Goal: Communication & Community: Answer question/provide support

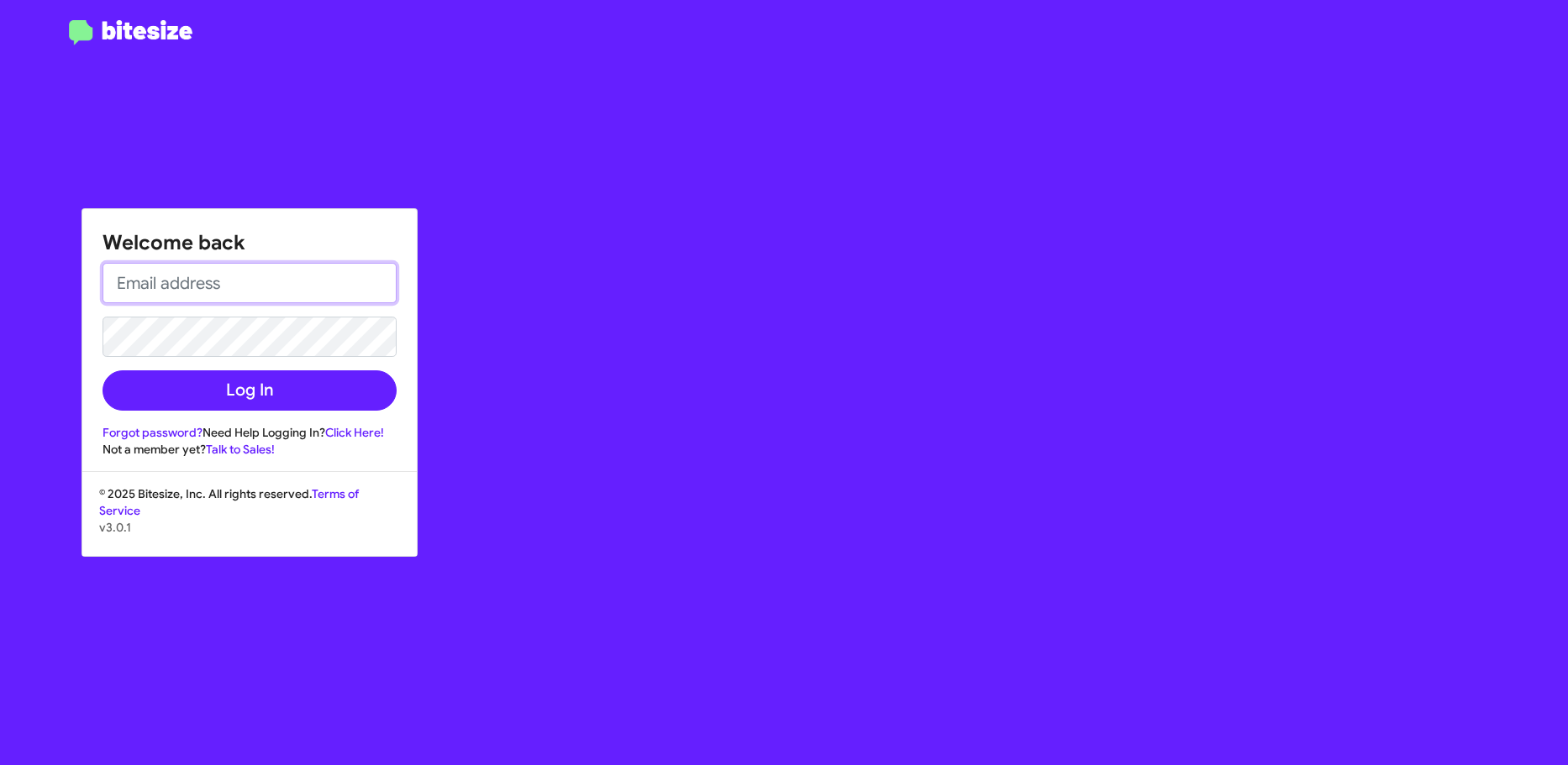
type input "[EMAIL_ADDRESS][DOMAIN_NAME]"
click at [359, 279] on input "[EMAIL_ADDRESS][DOMAIN_NAME]" at bounding box center [249, 284] width 294 height 41
click at [358, 279] on input "[EMAIL_ADDRESS][DOMAIN_NAME]" at bounding box center [249, 284] width 294 height 41
drag, startPoint x: 616, startPoint y: 249, endPoint x: 273, endPoint y: 488, distance: 418.1
click at [615, 252] on div "Welcome back [EMAIL_ADDRESS][DOMAIN_NAME] Log In Forgot password? Need Help Log…" at bounding box center [915, 382] width 1307 height 765
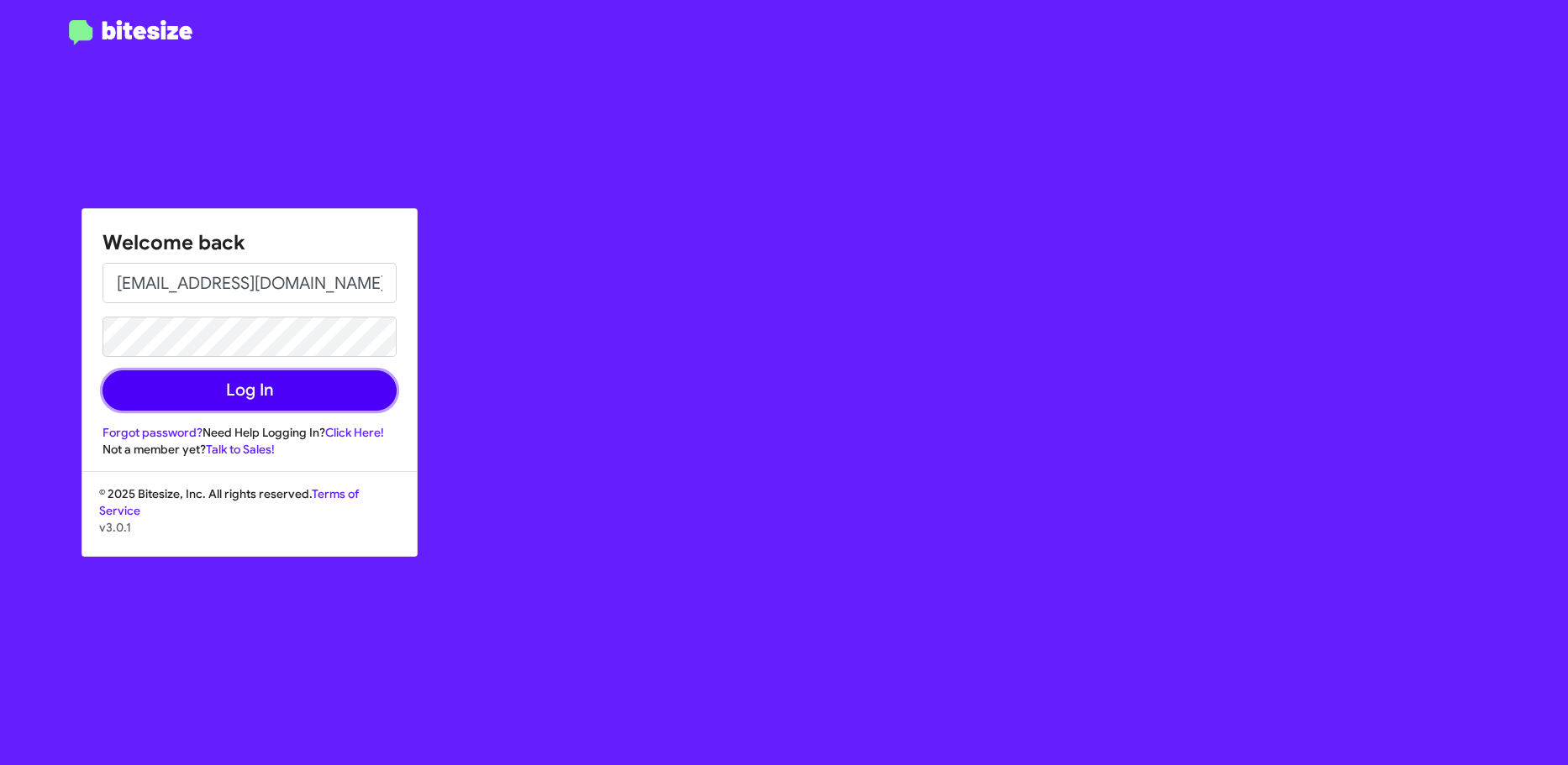
click at [311, 395] on button "Log In" at bounding box center [249, 391] width 294 height 41
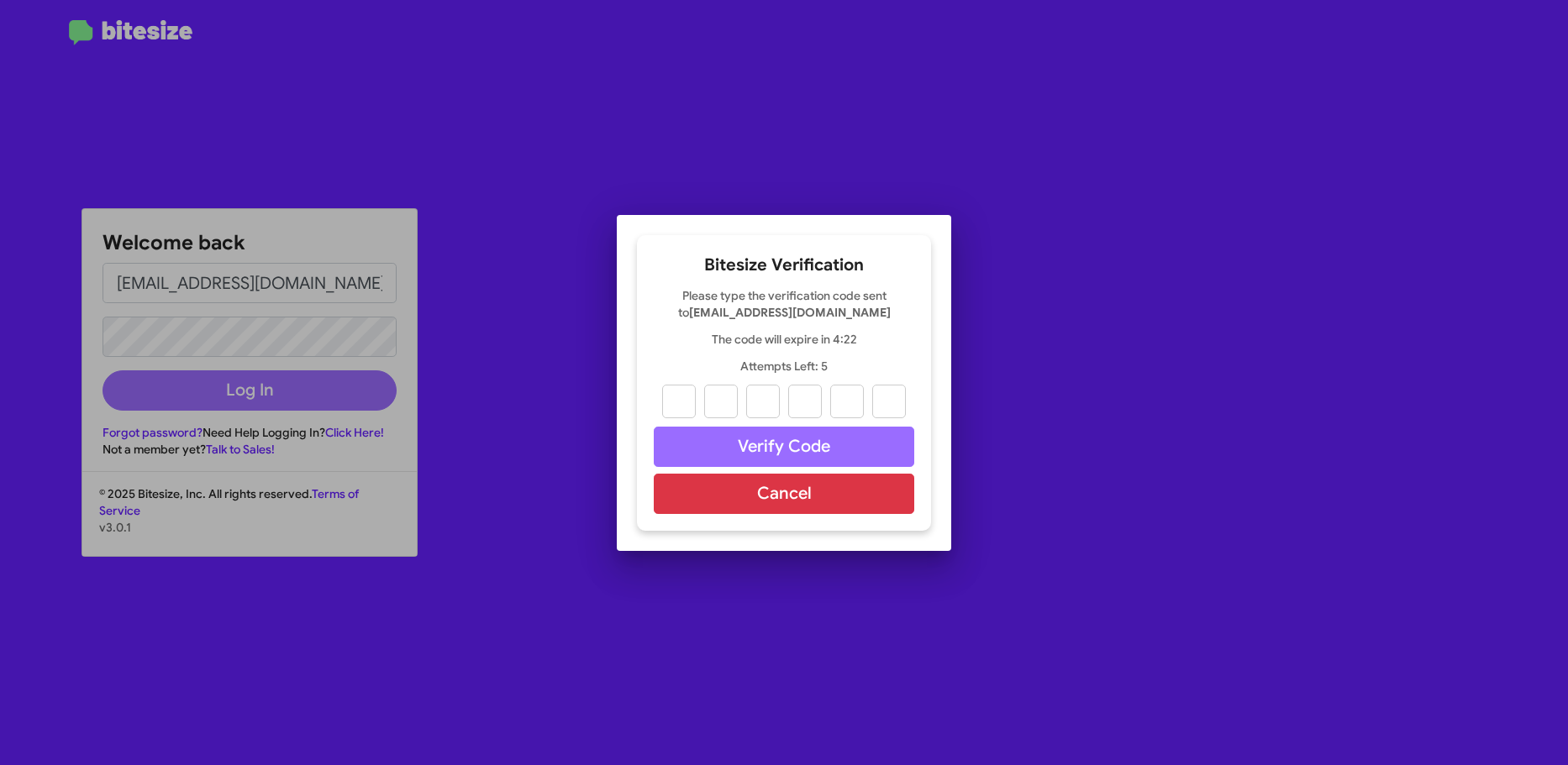
type input "0"
type input "4"
type input "7"
type input "0"
type input "8"
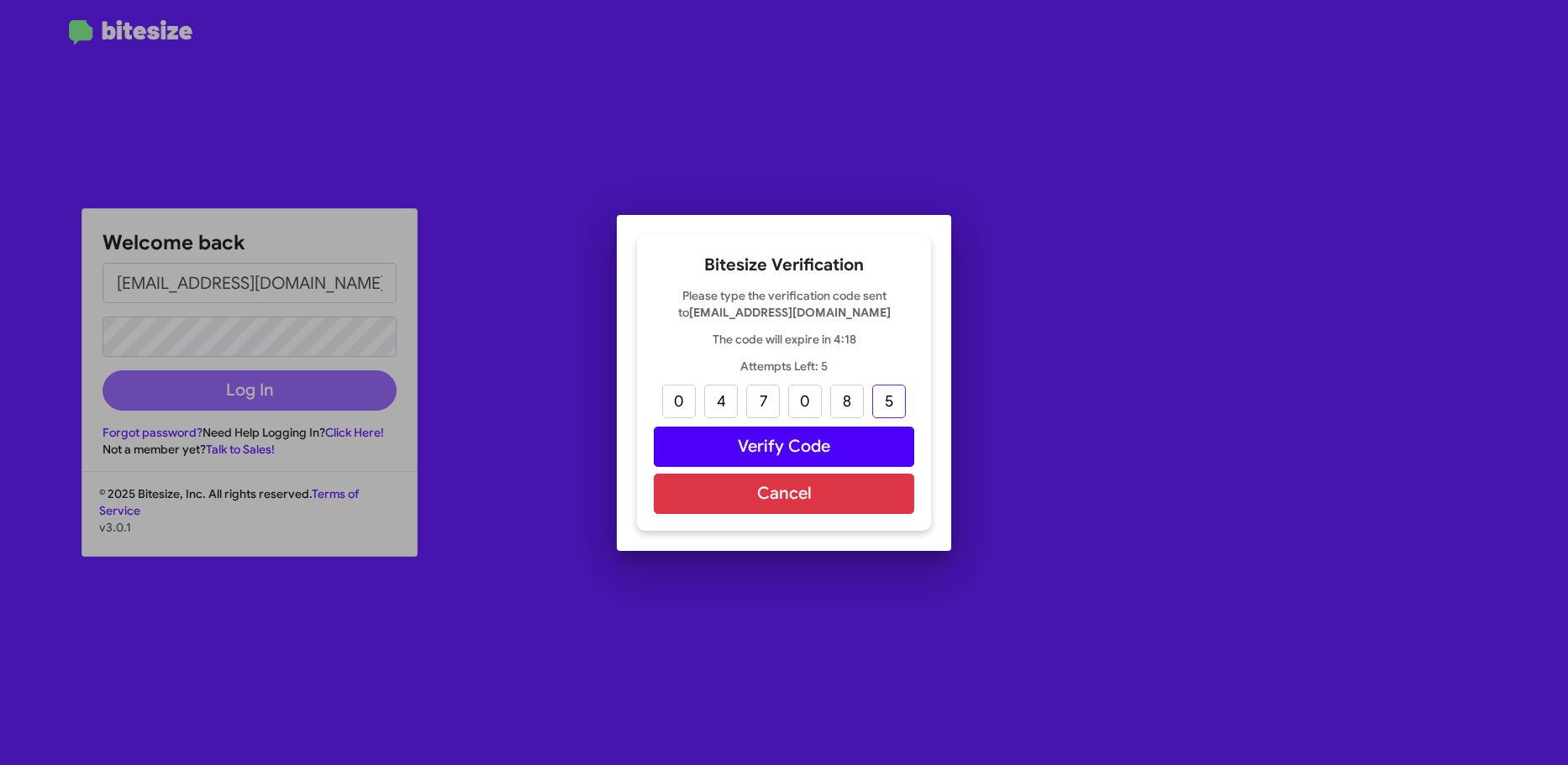
type input "5"
click at [699, 435] on button "Verify Code" at bounding box center [784, 447] width 261 height 41
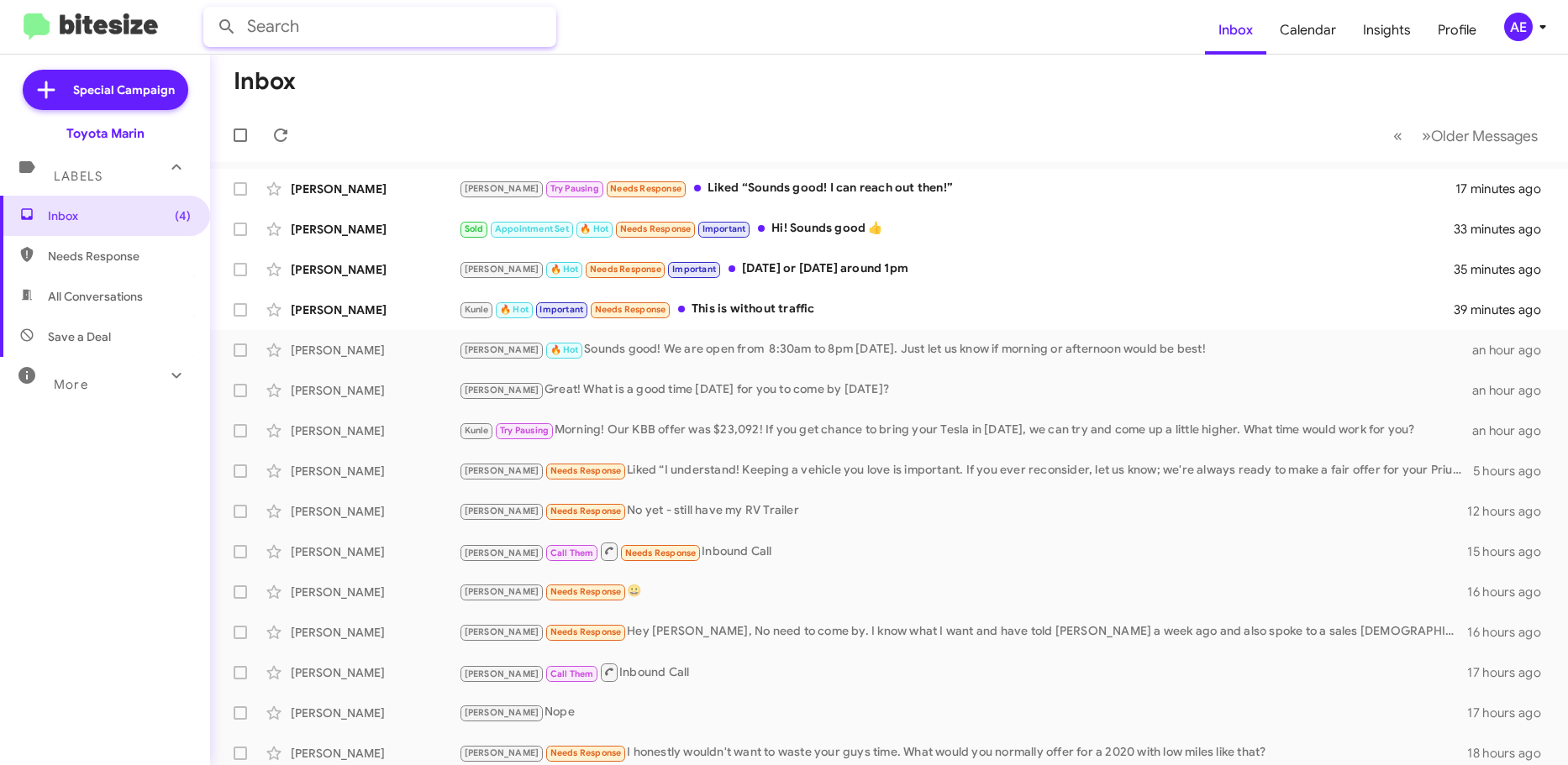
click at [323, 32] on input "text" at bounding box center [380, 27] width 353 height 41
type input "[PERSON_NAME]"
click at [210, 10] on button at bounding box center [226, 27] width 33 height 33
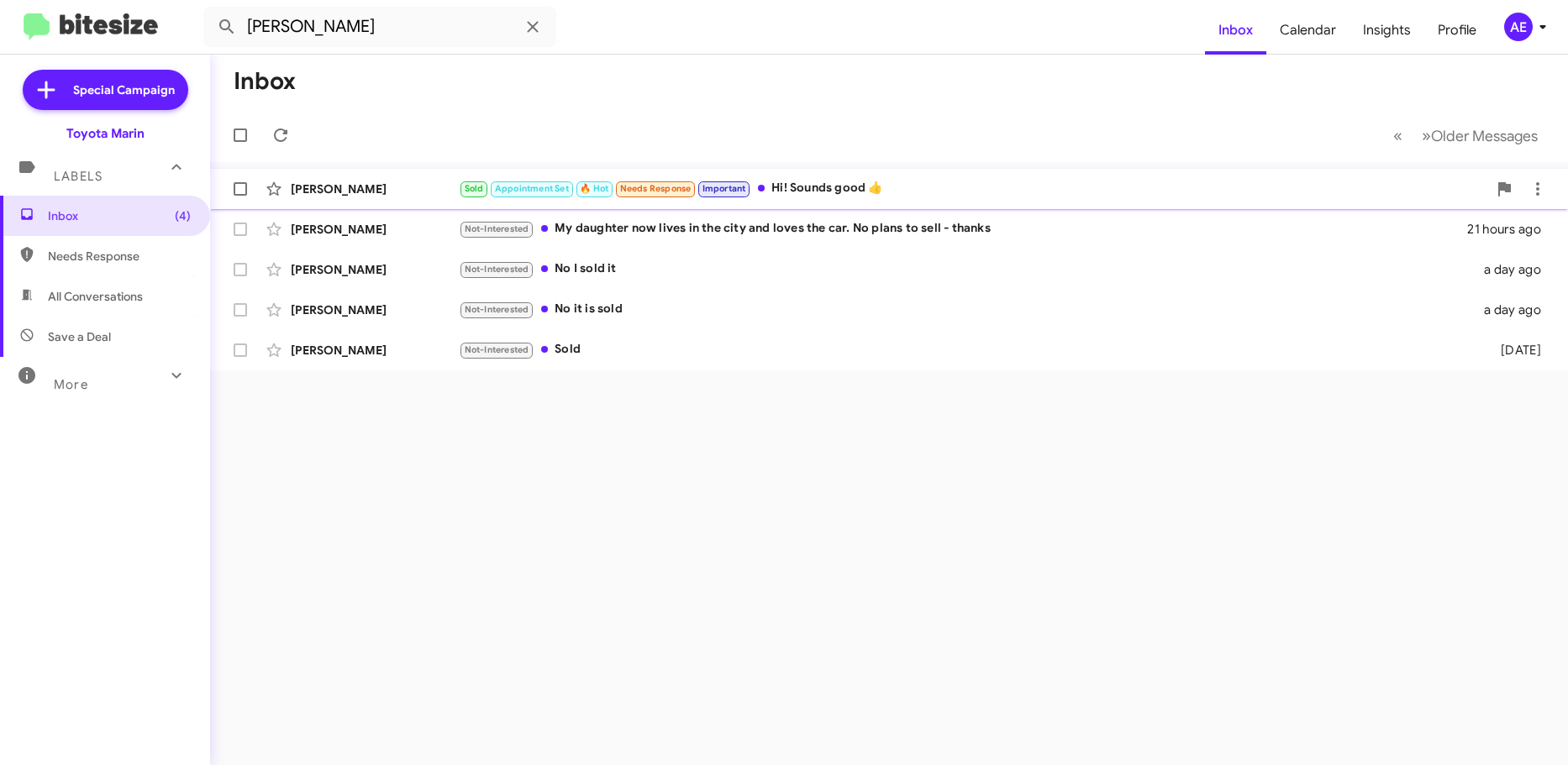
click at [832, 188] on div "Sold Appointment Set 🔥 Hot Needs Response Important Hi! Sounds good 👍" at bounding box center [972, 188] width 1028 height 19
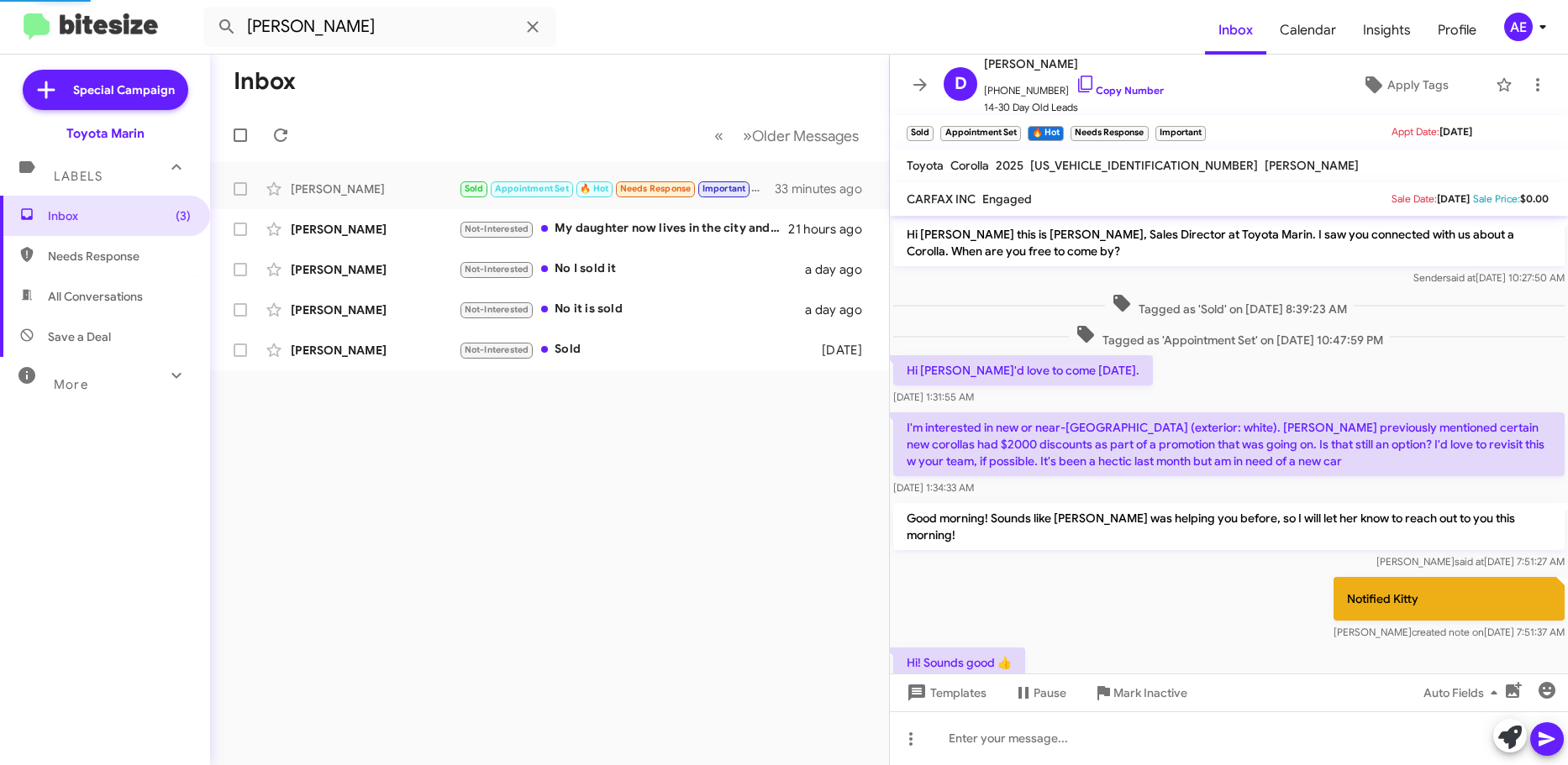
scroll to position [11, 0]
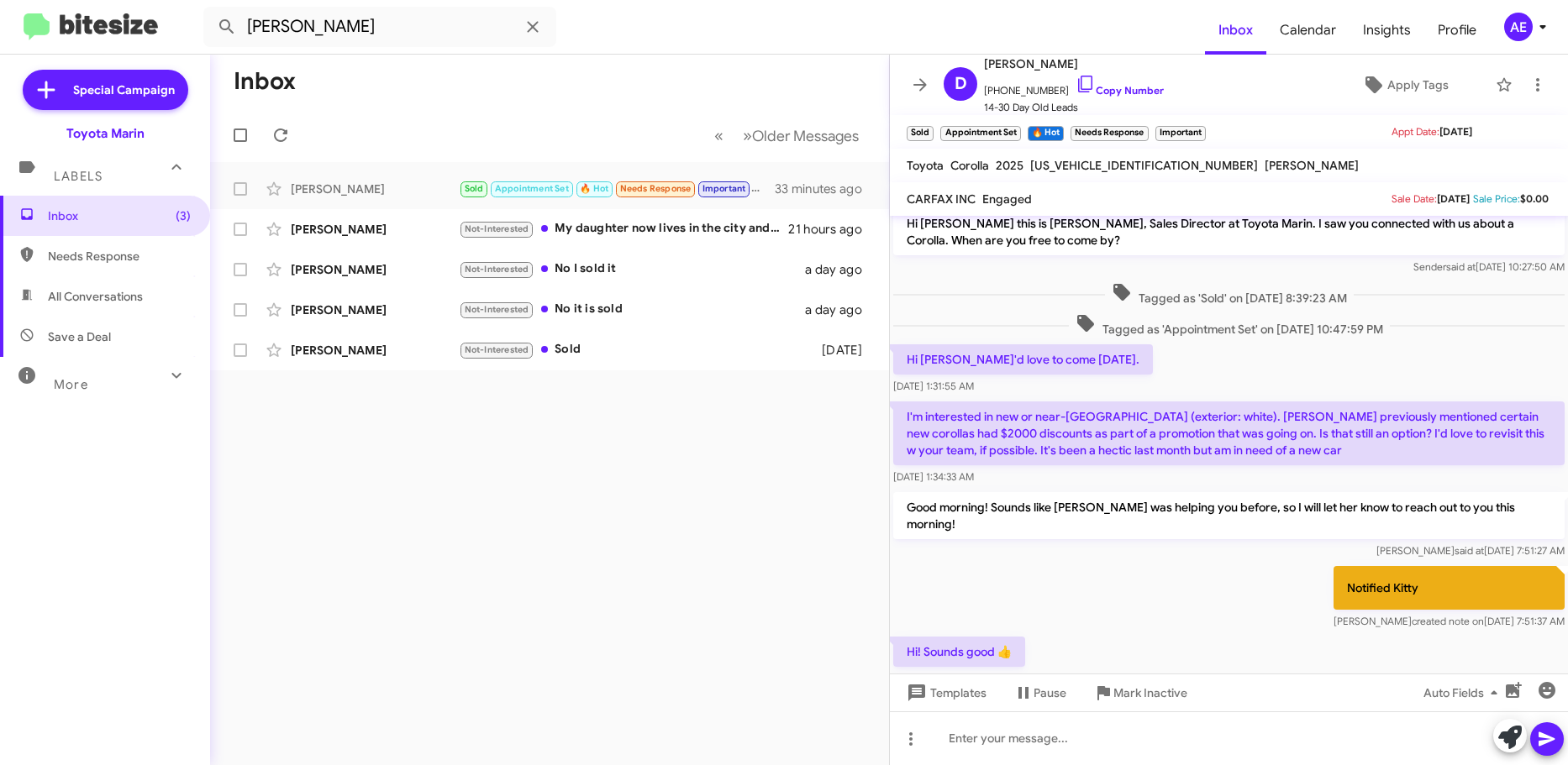
drag, startPoint x: 1460, startPoint y: 642, endPoint x: 1218, endPoint y: 291, distance: 426.3
click at [1218, 291] on div "Hi [PERSON_NAME] this is [PERSON_NAME], Sales Director at Toyota Marin. I saw y…" at bounding box center [1229, 448] width 678 height 486
click at [1065, 601] on div "Notified [PERSON_NAME] created note on [DATE] 7:51:37 AM" at bounding box center [1229, 598] width 678 height 70
click at [1132, 642] on div "Hi! Sounds good 👍 [DATE] 8:20:28 AM" at bounding box center [1229, 662] width 678 height 57
drag, startPoint x: 898, startPoint y: 349, endPoint x: 1214, endPoint y: 481, distance: 342.5
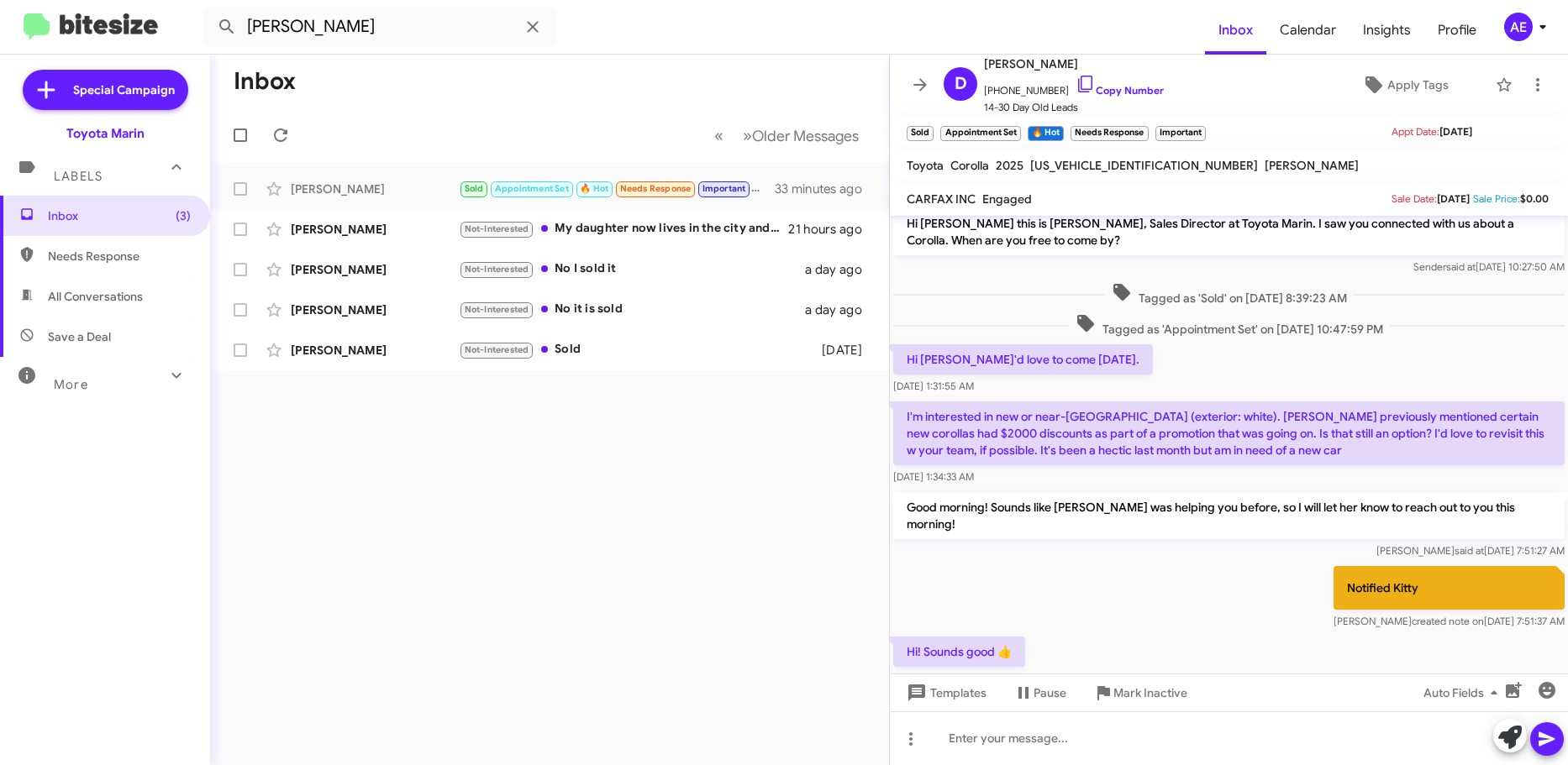
click at [1218, 480] on div "Hi [PERSON_NAME] this is [PERSON_NAME], Sales Director at Toyota Marin. I saw y…" at bounding box center [1229, 448] width 678 height 486
click at [1255, 431] on p "I'm interested in new or near-[GEOGRAPHIC_DATA] (exterior: white). [PERSON_NAME…" at bounding box center [1229, 433] width 671 height 64
click at [1255, 430] on p "I'm interested in new or near-[GEOGRAPHIC_DATA] (exterior: white). [PERSON_NAME…" at bounding box center [1229, 433] width 671 height 64
click at [1305, 443] on p "I'm interested in new or near-[GEOGRAPHIC_DATA] (exterior: white). [PERSON_NAME…" at bounding box center [1229, 433] width 671 height 64
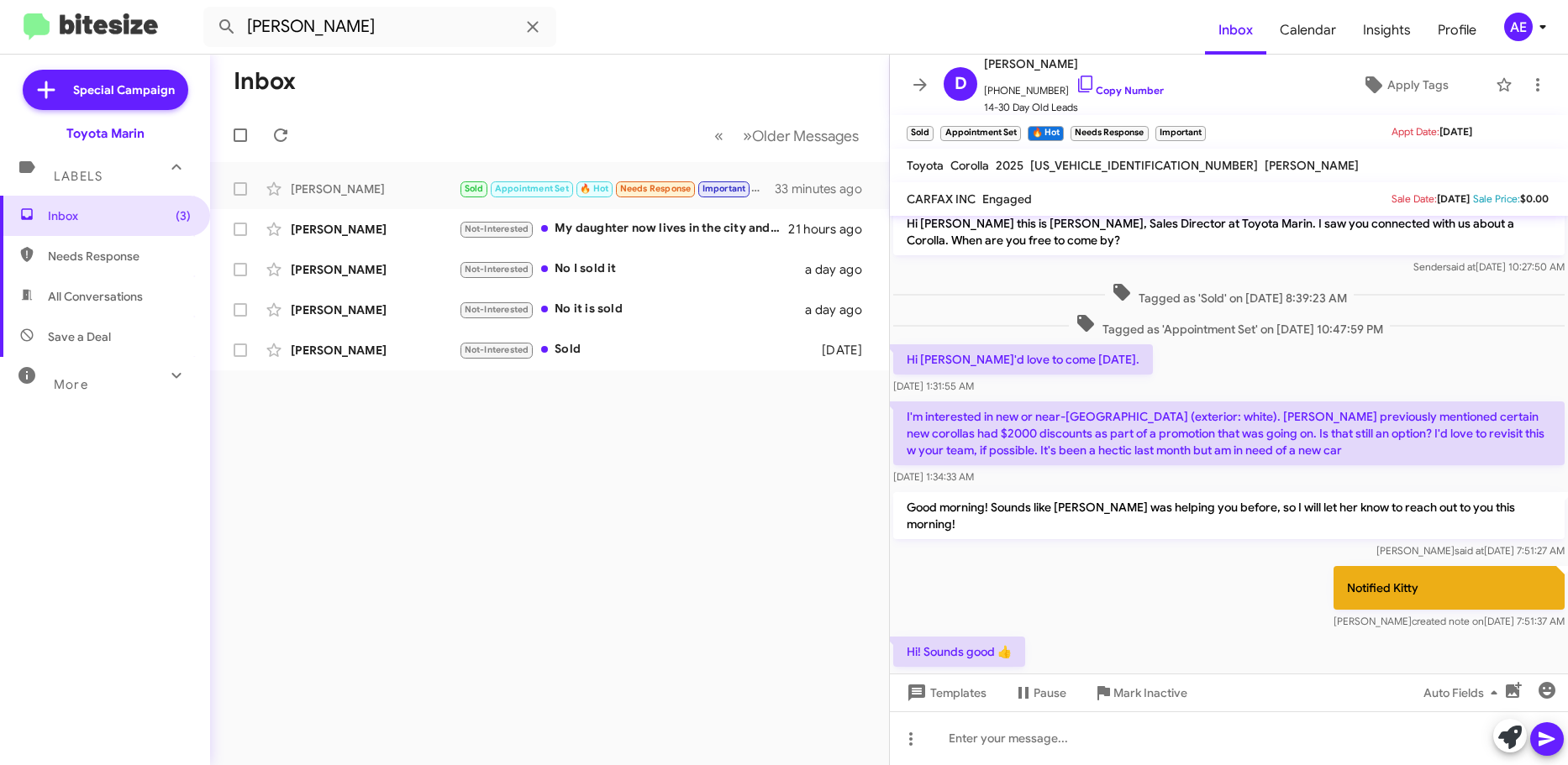
click at [1305, 443] on p "I'm interested in new or near-[GEOGRAPHIC_DATA] (exterior: white). [PERSON_NAME…" at bounding box center [1229, 433] width 671 height 64
click at [1342, 450] on p "I'm interested in new or near-[GEOGRAPHIC_DATA] (exterior: white). [PERSON_NAME…" at bounding box center [1229, 433] width 671 height 64
click at [1344, 438] on p "I'm interested in new or near-[GEOGRAPHIC_DATA] (exterior: white). [PERSON_NAME…" at bounding box center [1229, 433] width 671 height 64
click at [1329, 467] on div "I'm interested in new or near-[GEOGRAPHIC_DATA] (exterior: white). [PERSON_NAME…" at bounding box center [1229, 443] width 671 height 84
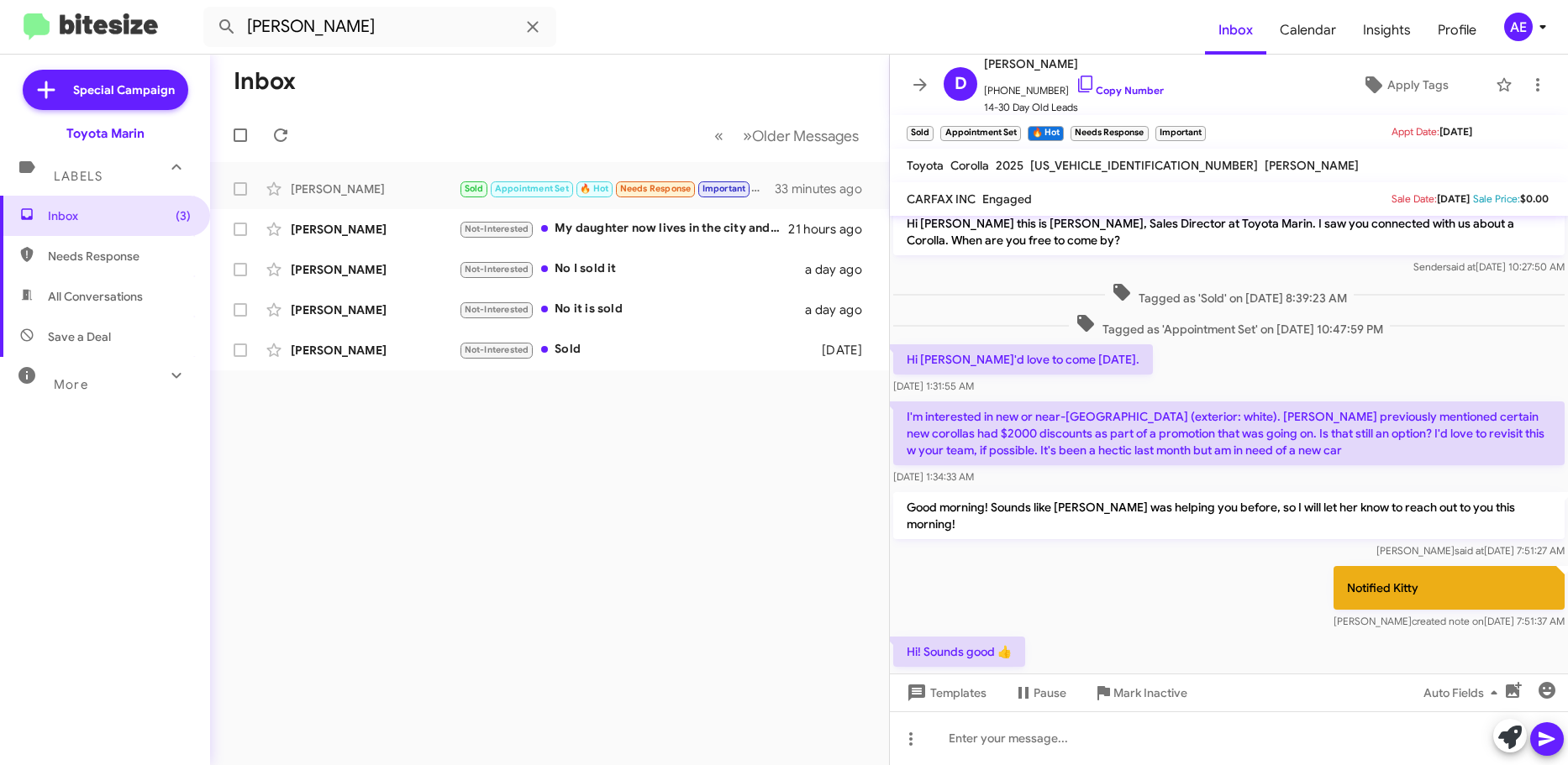
drag, startPoint x: 1339, startPoint y: 455, endPoint x: 903, endPoint y: 416, distance: 437.7
click at [903, 416] on p "I'm interested in new or near-[GEOGRAPHIC_DATA] (exterior: white). [PERSON_NAME…" at bounding box center [1229, 433] width 671 height 64
click at [660, 366] on div "[PERSON_NAME] Not-Interested Sold [DATE]" at bounding box center [550, 350] width 652 height 33
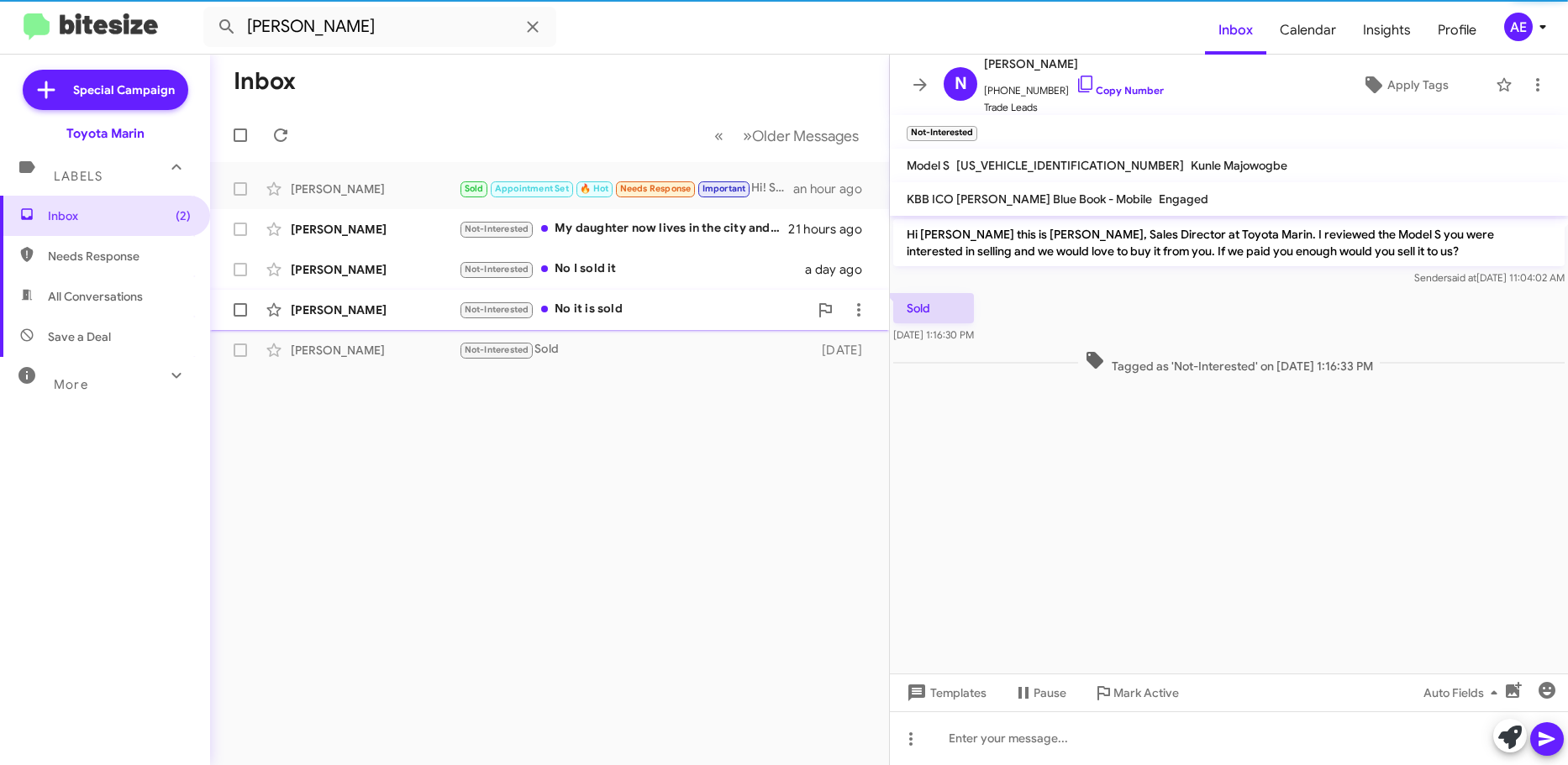
click at [676, 317] on div "Not-Interested No it is sold" at bounding box center [633, 310] width 349 height 19
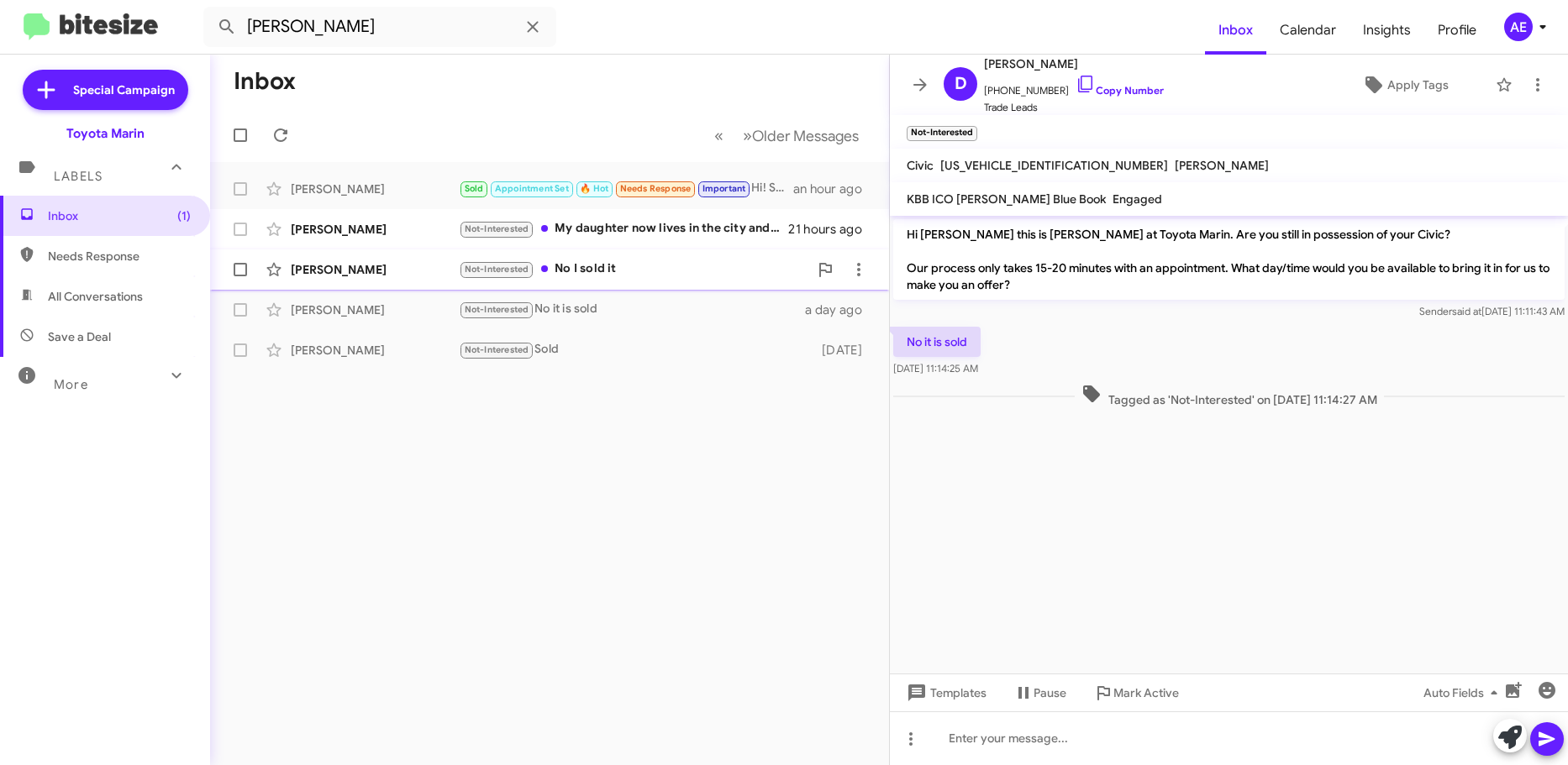
click at [700, 278] on div "Not-Interested No I sold it" at bounding box center [633, 269] width 349 height 19
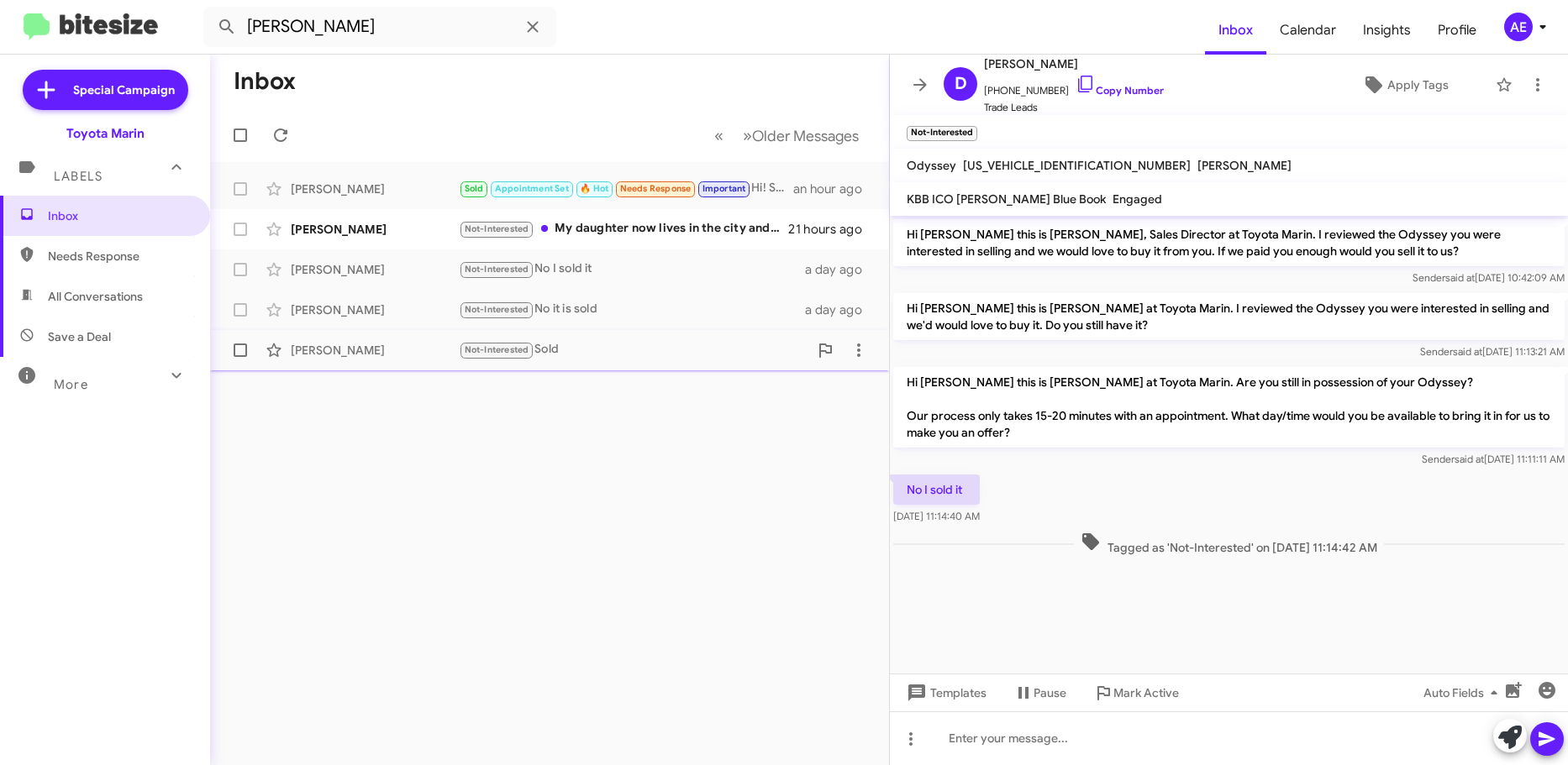
click at [693, 357] on div "Not-Interested Sold" at bounding box center [633, 349] width 349 height 19
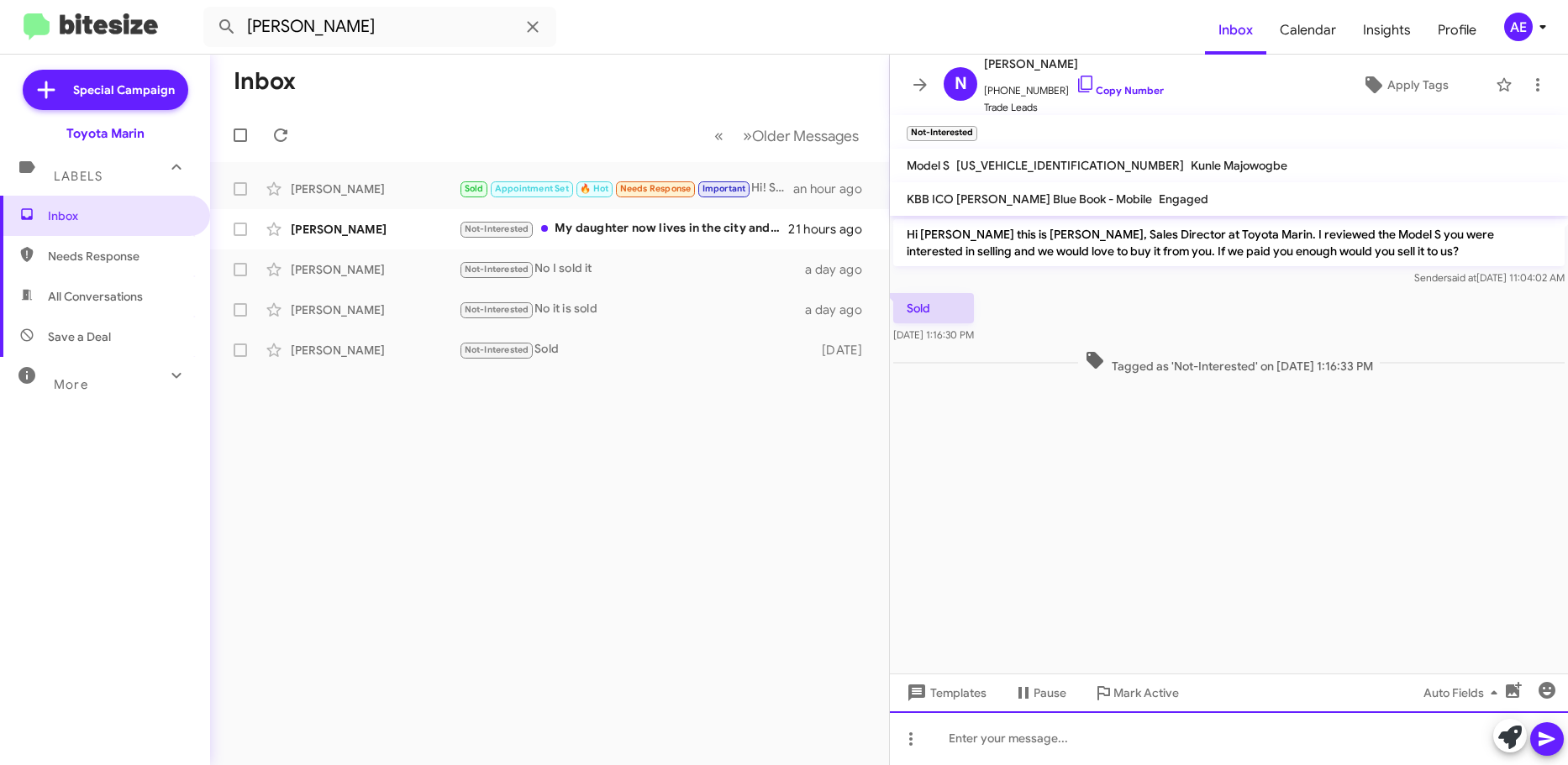
click at [1162, 752] on div at bounding box center [1229, 738] width 678 height 54
copy div "Okay thank you for letting us know! Have a great day"
click at [1546, 742] on icon at bounding box center [1546, 739] width 16 height 14
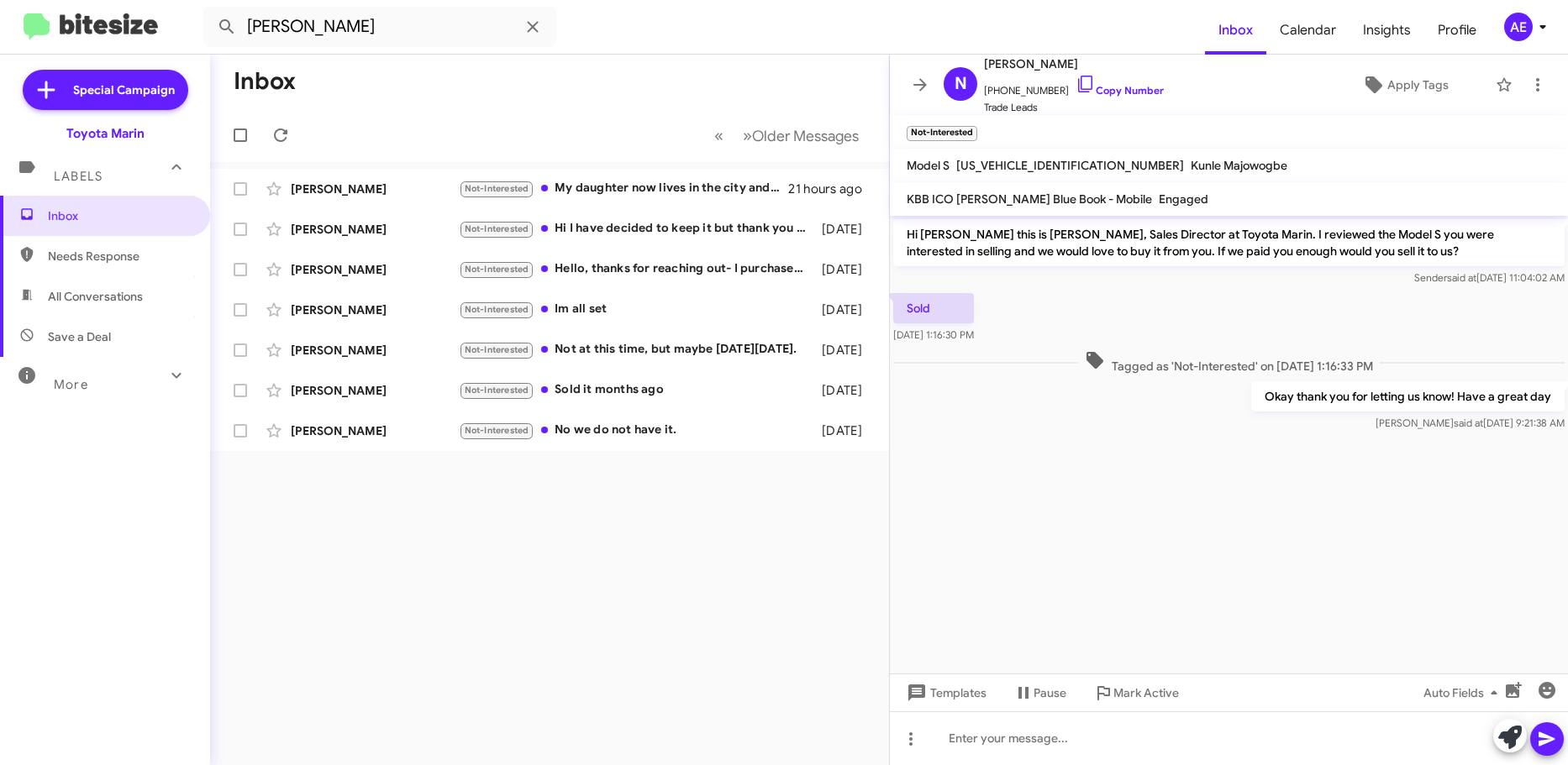
click at [642, 638] on div "Inbox « Previous » Next Older Messages [PERSON_NAME] Not-Interested My daughter…" at bounding box center [549, 409] width 679 height 710
click at [688, 407] on div "[PERSON_NAME] Not-Interested Sold it months ago [DATE]" at bounding box center [550, 391] width 652 height 33
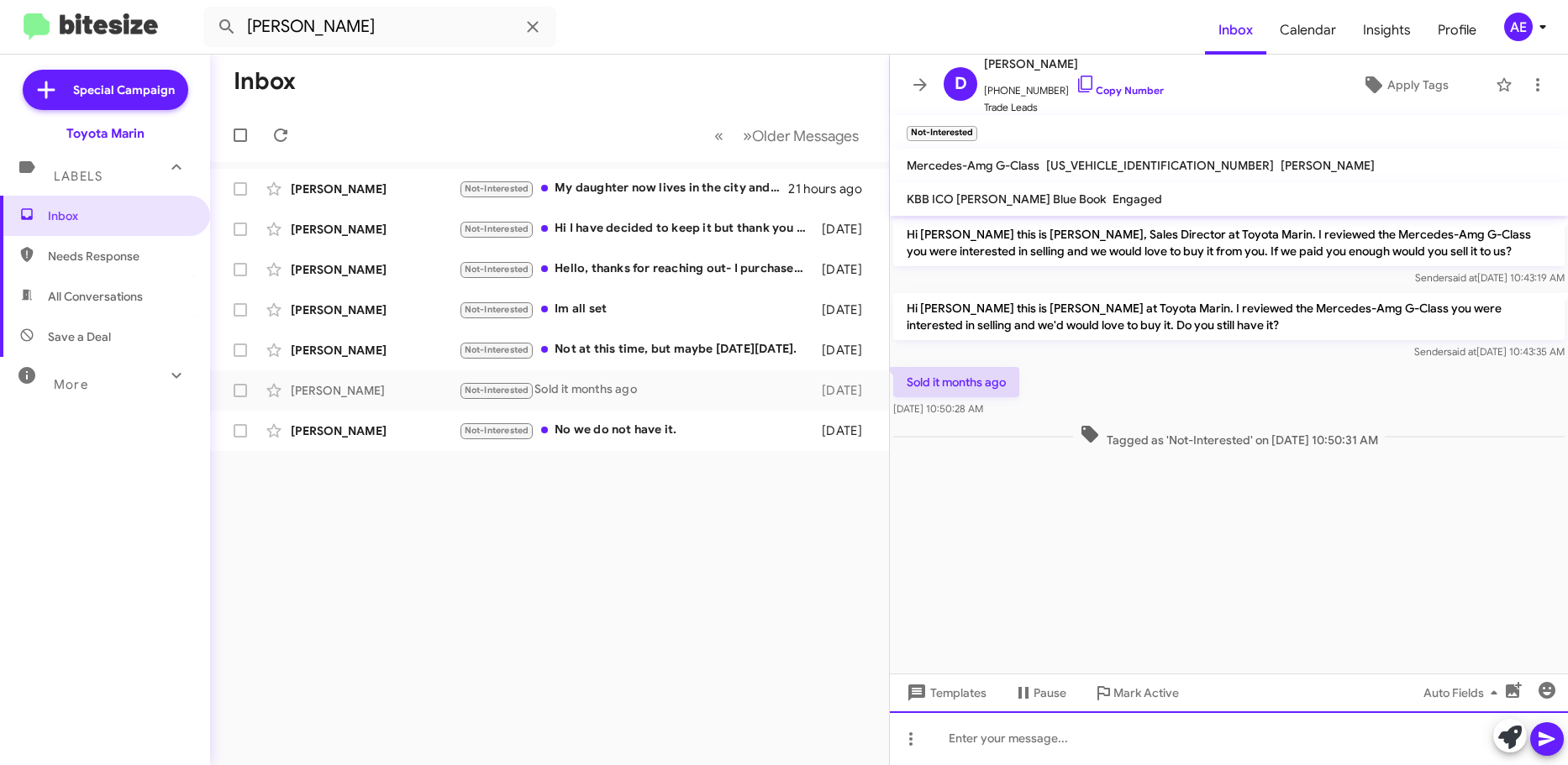
click at [1140, 736] on div at bounding box center [1229, 738] width 678 height 54
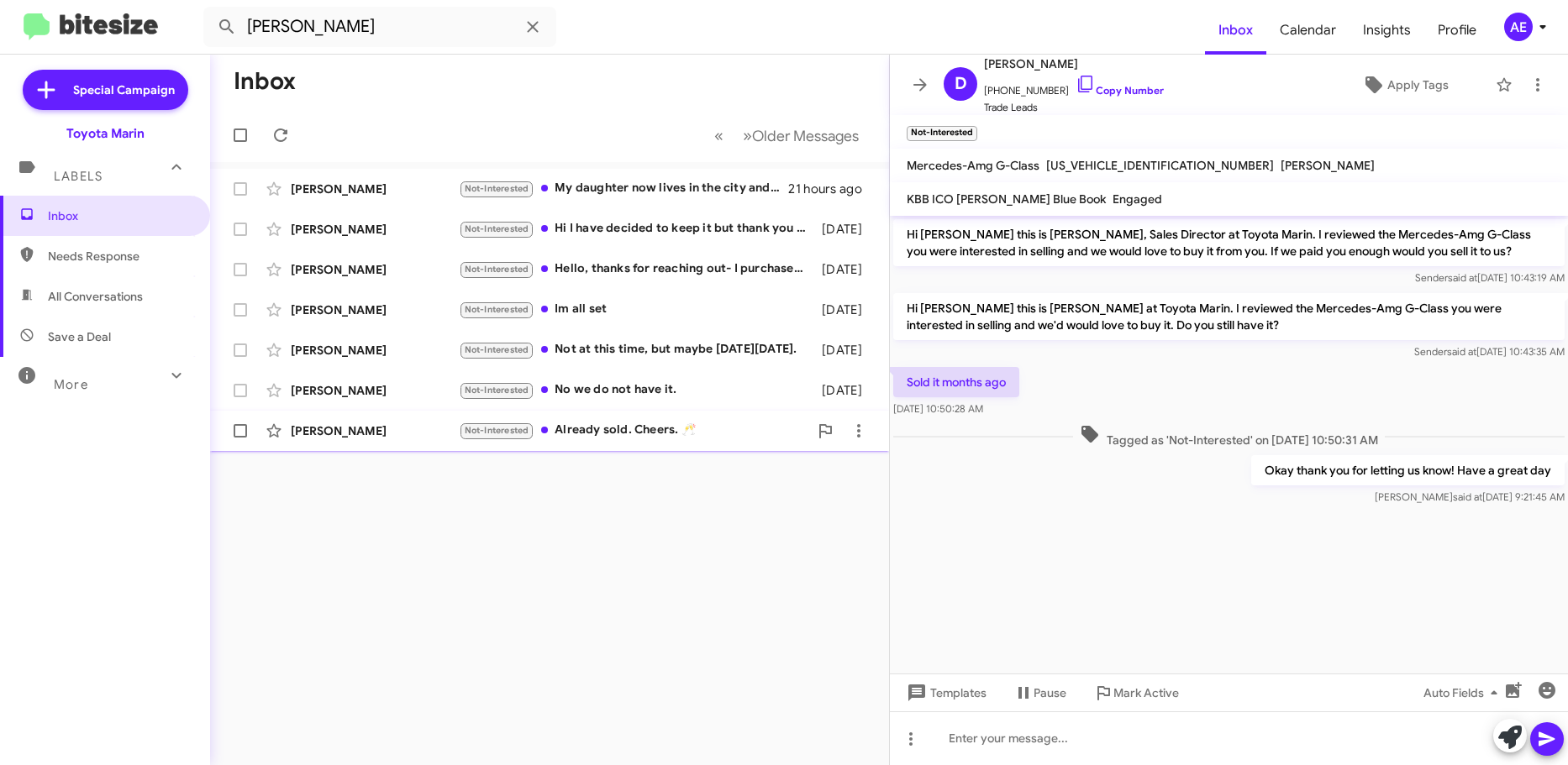
click at [615, 426] on div "Not-Interested Already sold. Cheers. 🥂" at bounding box center [633, 431] width 349 height 19
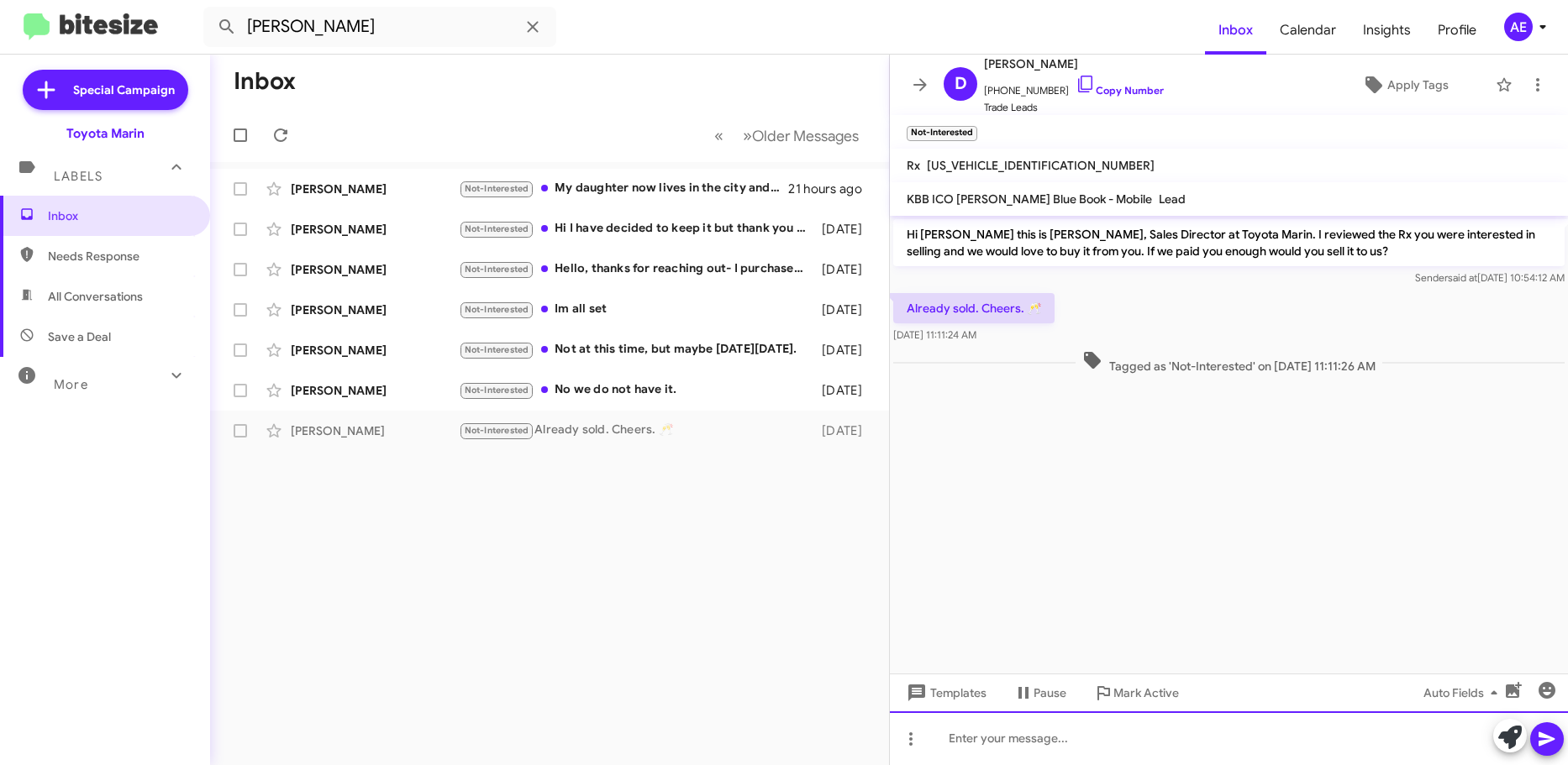
click at [1196, 736] on div at bounding box center [1229, 738] width 678 height 54
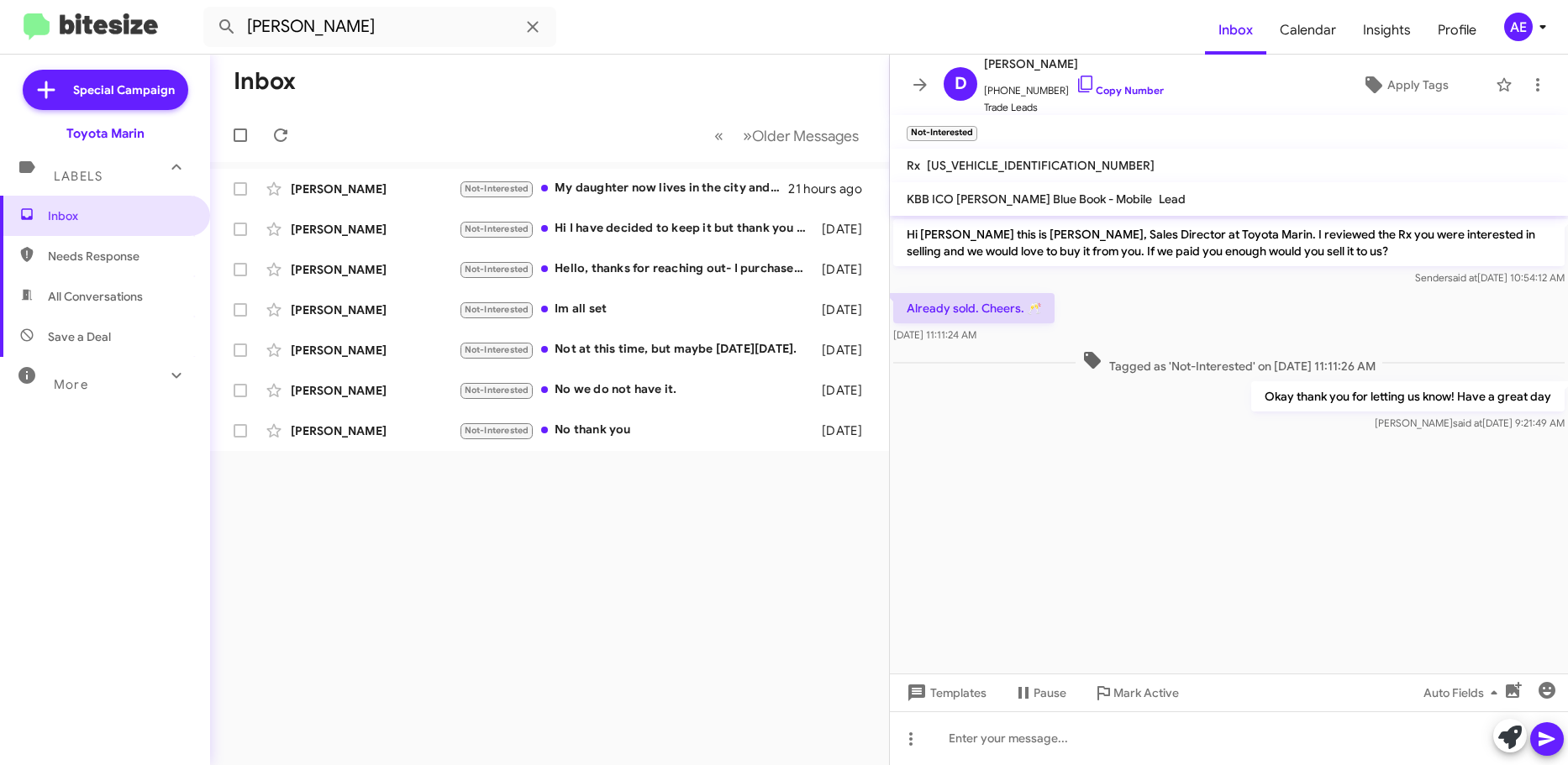
click at [501, 500] on div "Inbox « Previous » Next Older Messages [PERSON_NAME] Not-Interested My daughter…" at bounding box center [549, 409] width 679 height 710
click at [1148, 565] on cdk-virtual-scroll-viewport "Hi [PERSON_NAME] this is [PERSON_NAME], Sales Director at Toyota Marin. I revie…" at bounding box center [1229, 445] width 678 height 458
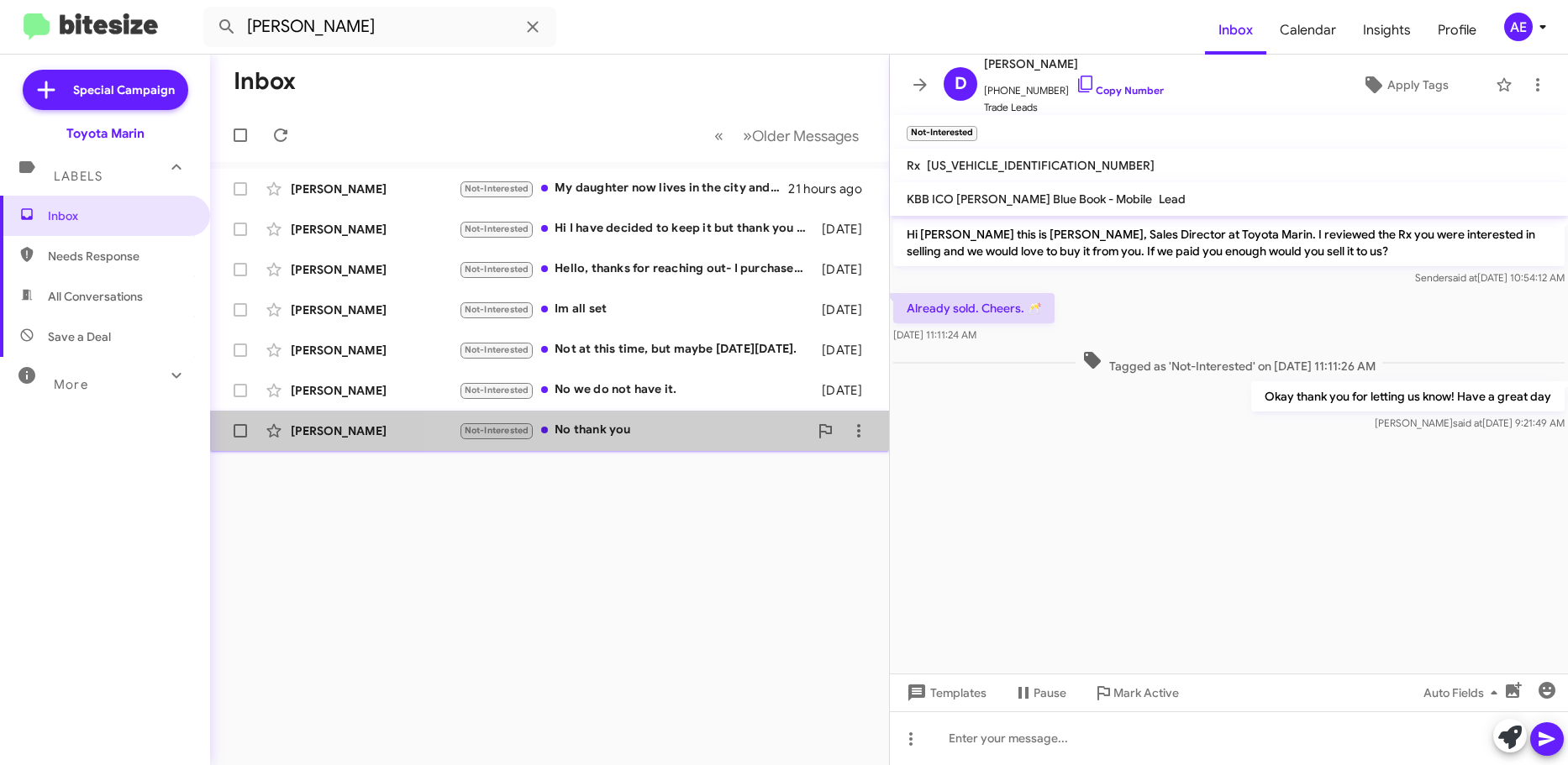
click at [695, 440] on div "Not-Interested No thank you" at bounding box center [633, 431] width 349 height 19
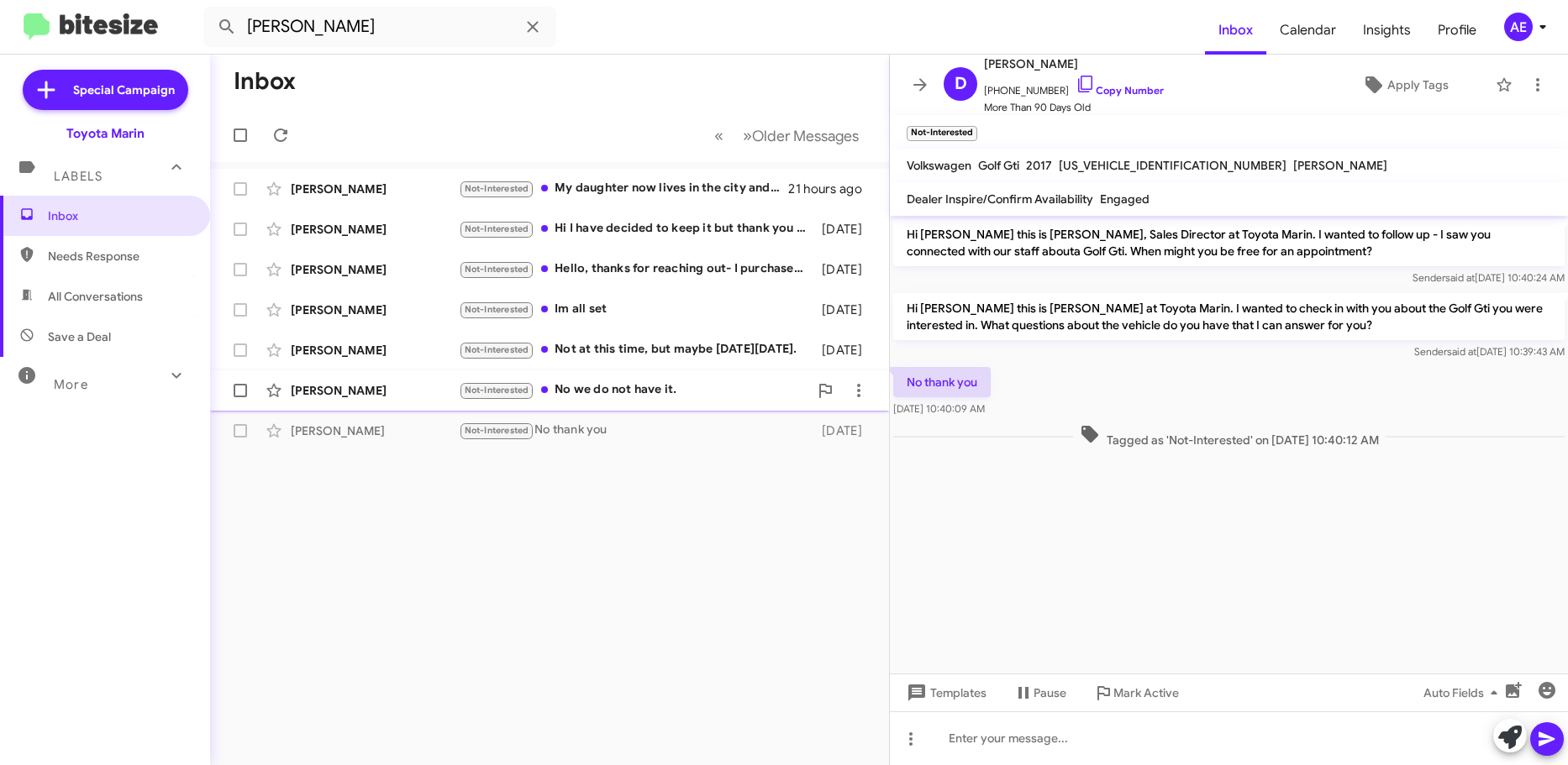
click at [644, 382] on div "Not-Interested No we do not have it." at bounding box center [633, 390] width 349 height 19
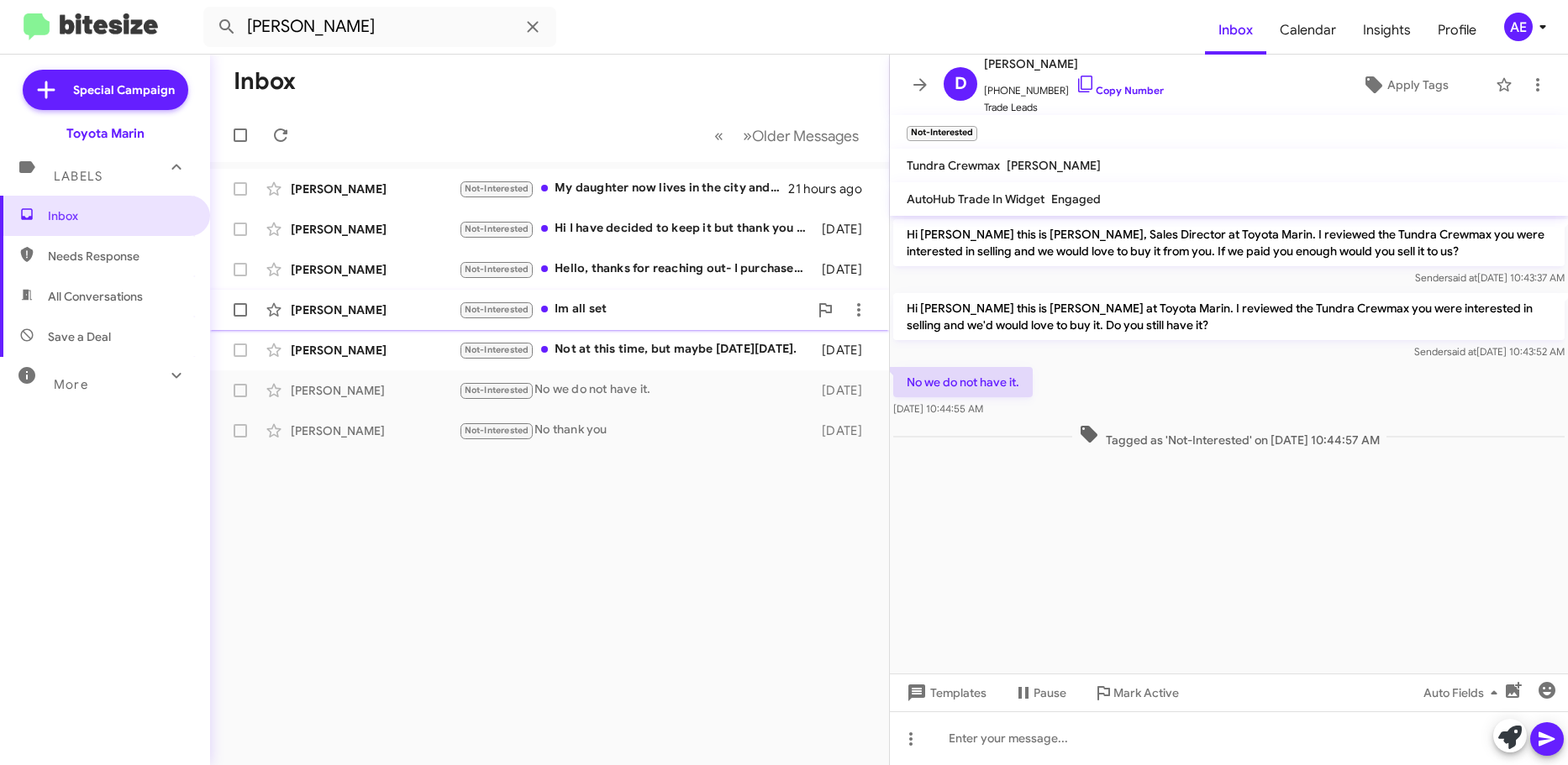
click at [651, 313] on div "Not-Interested Im all set" at bounding box center [633, 310] width 349 height 19
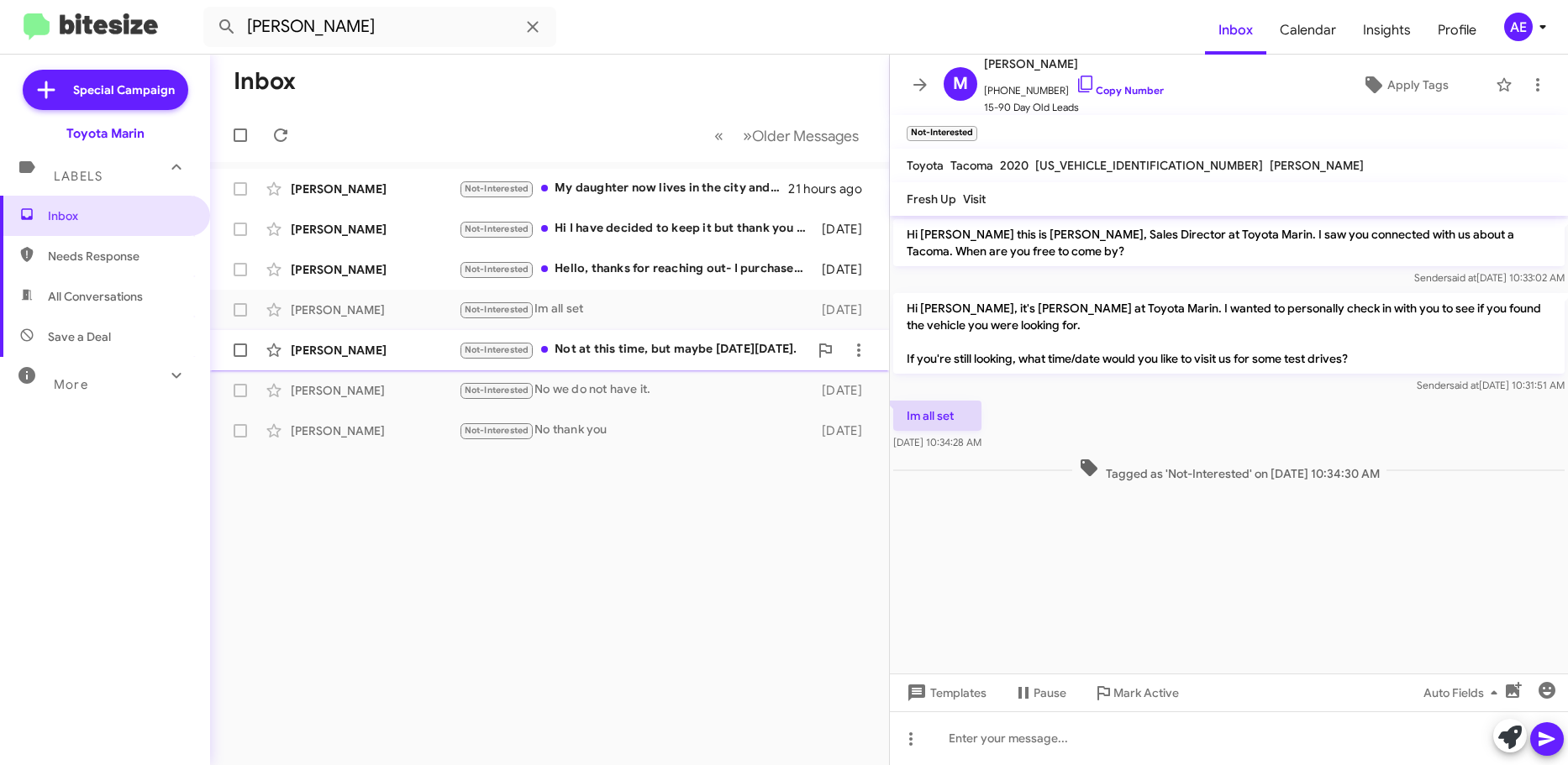
click at [646, 358] on div "Not-Interested Not at this time, but maybe [DATE][DATE]." at bounding box center [633, 349] width 349 height 19
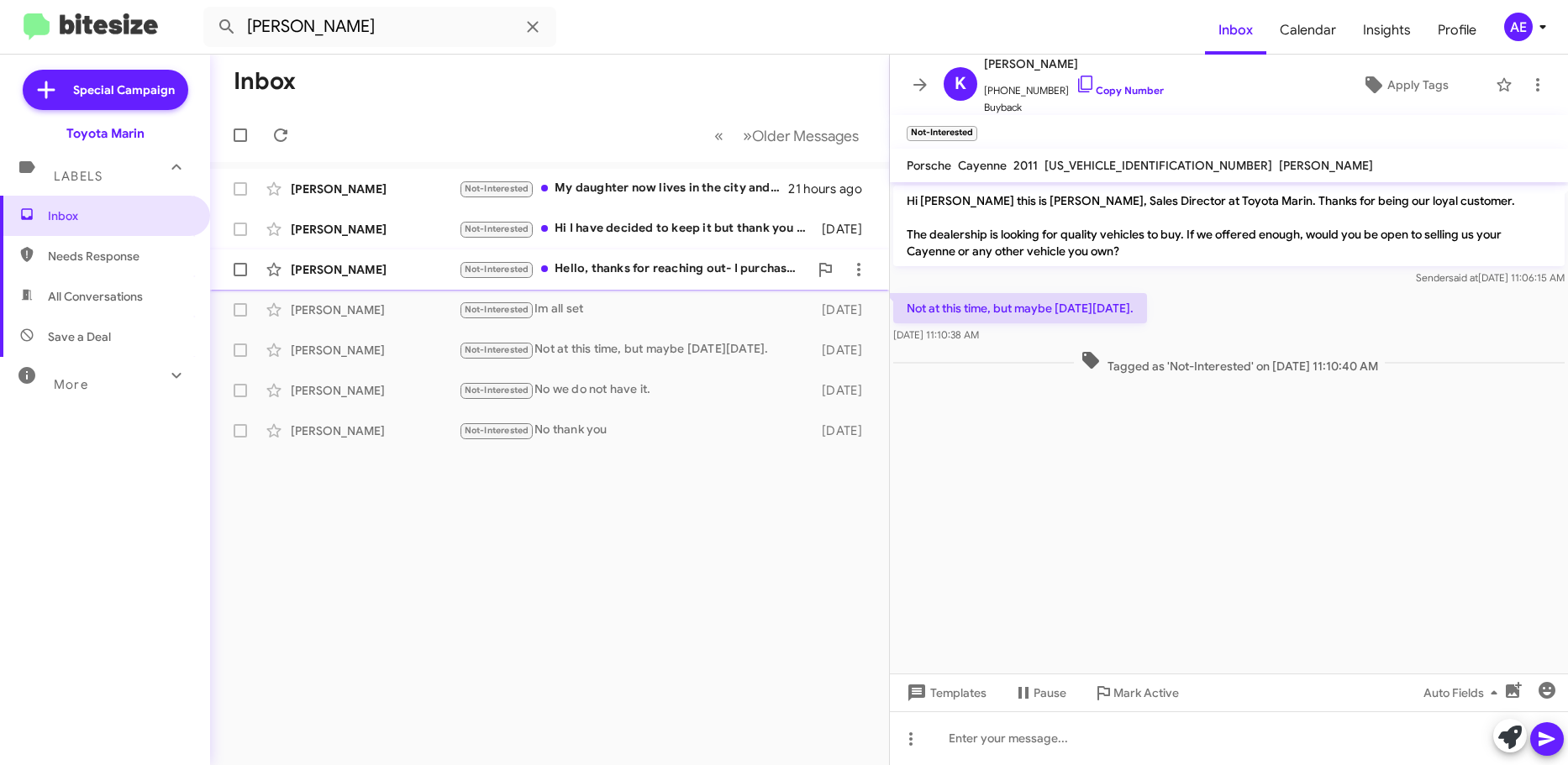
click at [589, 262] on div "Not-Interested Hello, thanks for reaching out- I purchased a vehicle and am no …" at bounding box center [633, 269] width 349 height 19
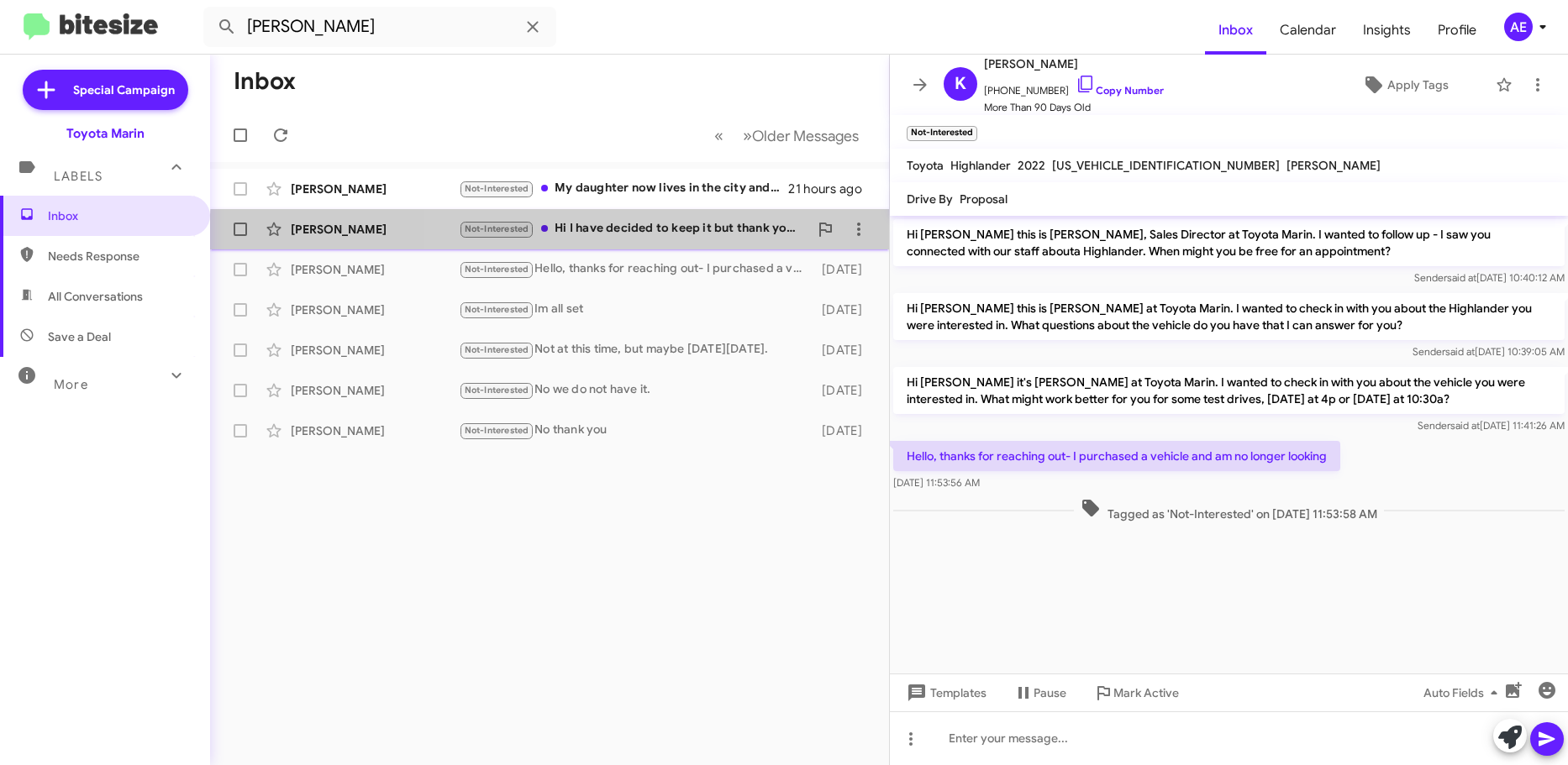
click at [654, 241] on div "[PERSON_NAME] Not-Interested Hi I have decided to keep it but thank you for you…" at bounding box center [550, 229] width 652 height 33
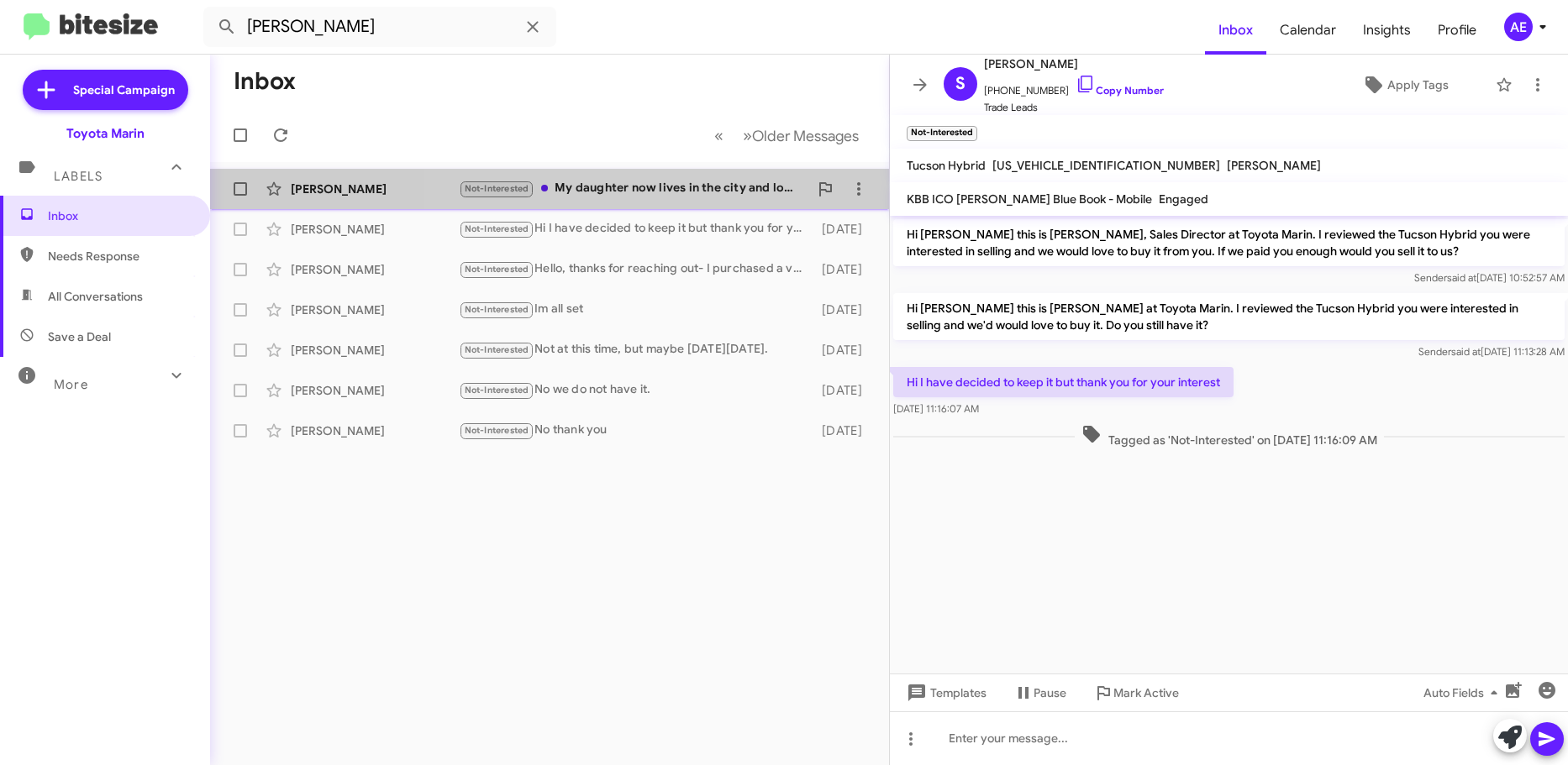
click at [699, 181] on div "Not-Interested My daughter now lives in the city and loves the car. No plans to…" at bounding box center [633, 188] width 349 height 19
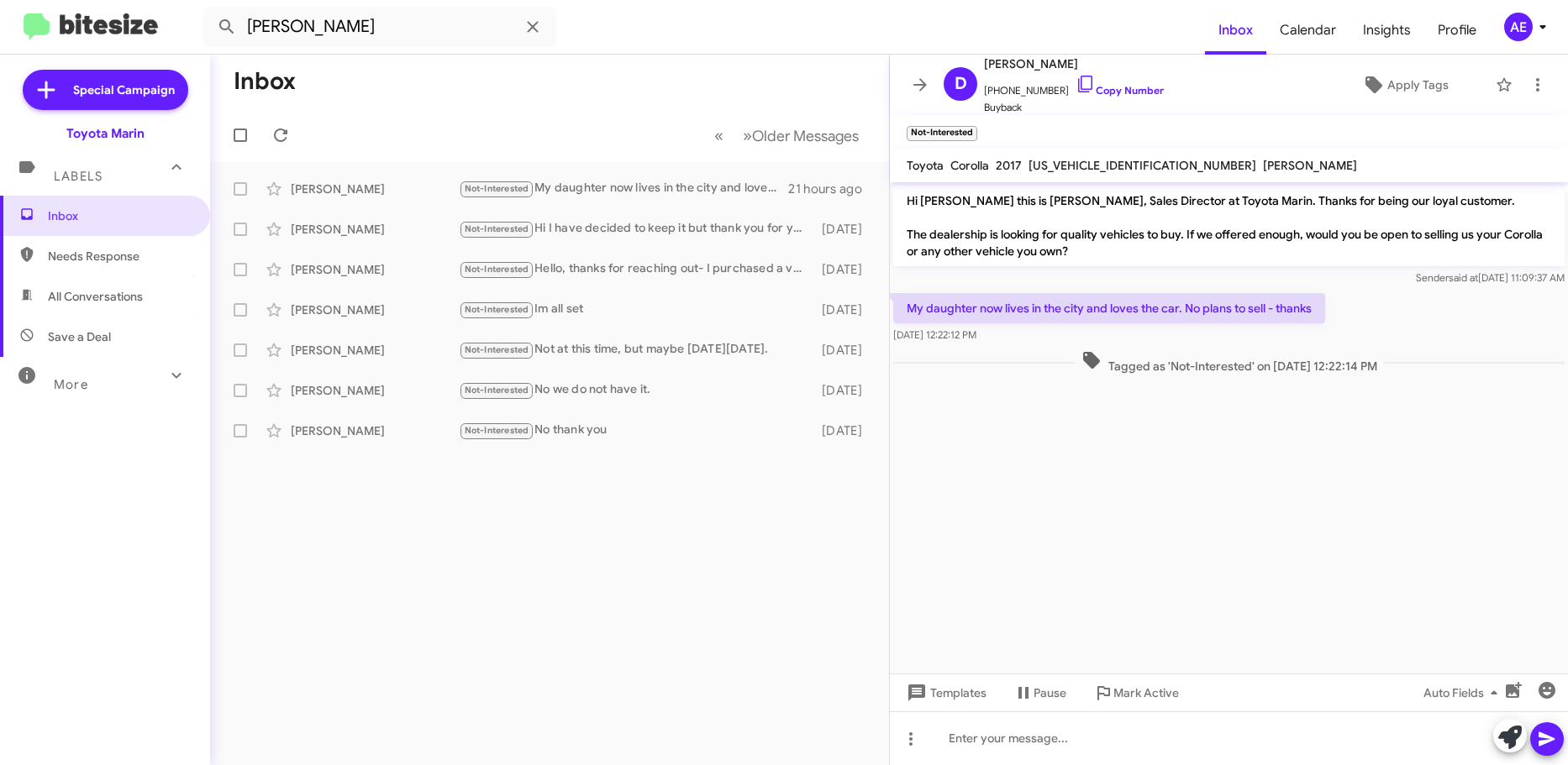
click at [1260, 313] on p "My daughter now lives in the city and loves the car. No plans to sell - thanks" at bounding box center [1109, 308] width 432 height 30
click at [1403, 526] on cdk-virtual-scroll-viewport "Hi [PERSON_NAME] this is [PERSON_NAME], Sales Director at Toyota Marin. Thanks …" at bounding box center [1229, 428] width 678 height 492
click at [602, 619] on div "Inbox « Previous » Next Older Messages [PERSON_NAME] Not-Interested My daughter…" at bounding box center [549, 409] width 679 height 710
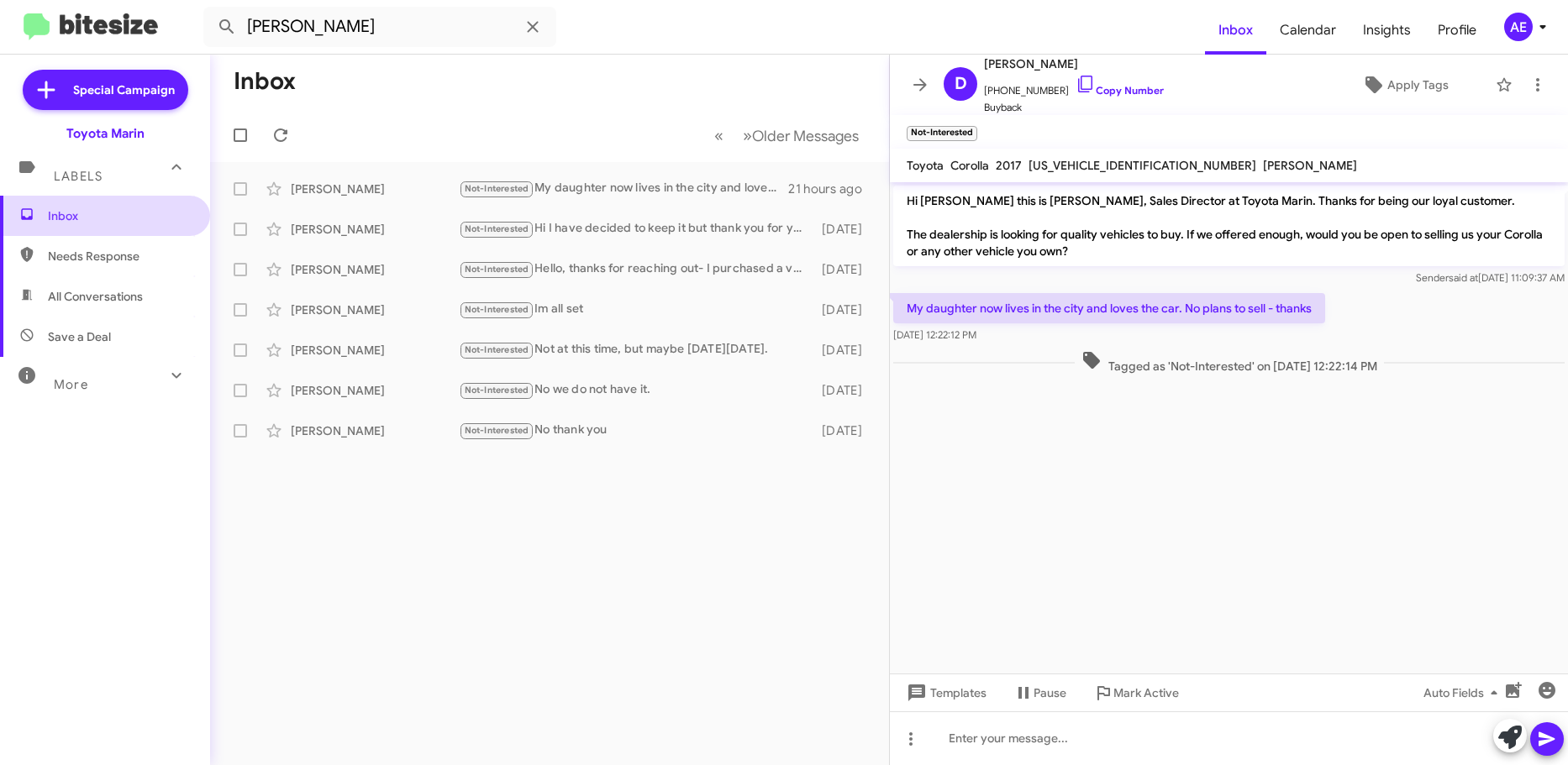
click at [130, 223] on span "Inbox" at bounding box center [119, 216] width 143 height 17
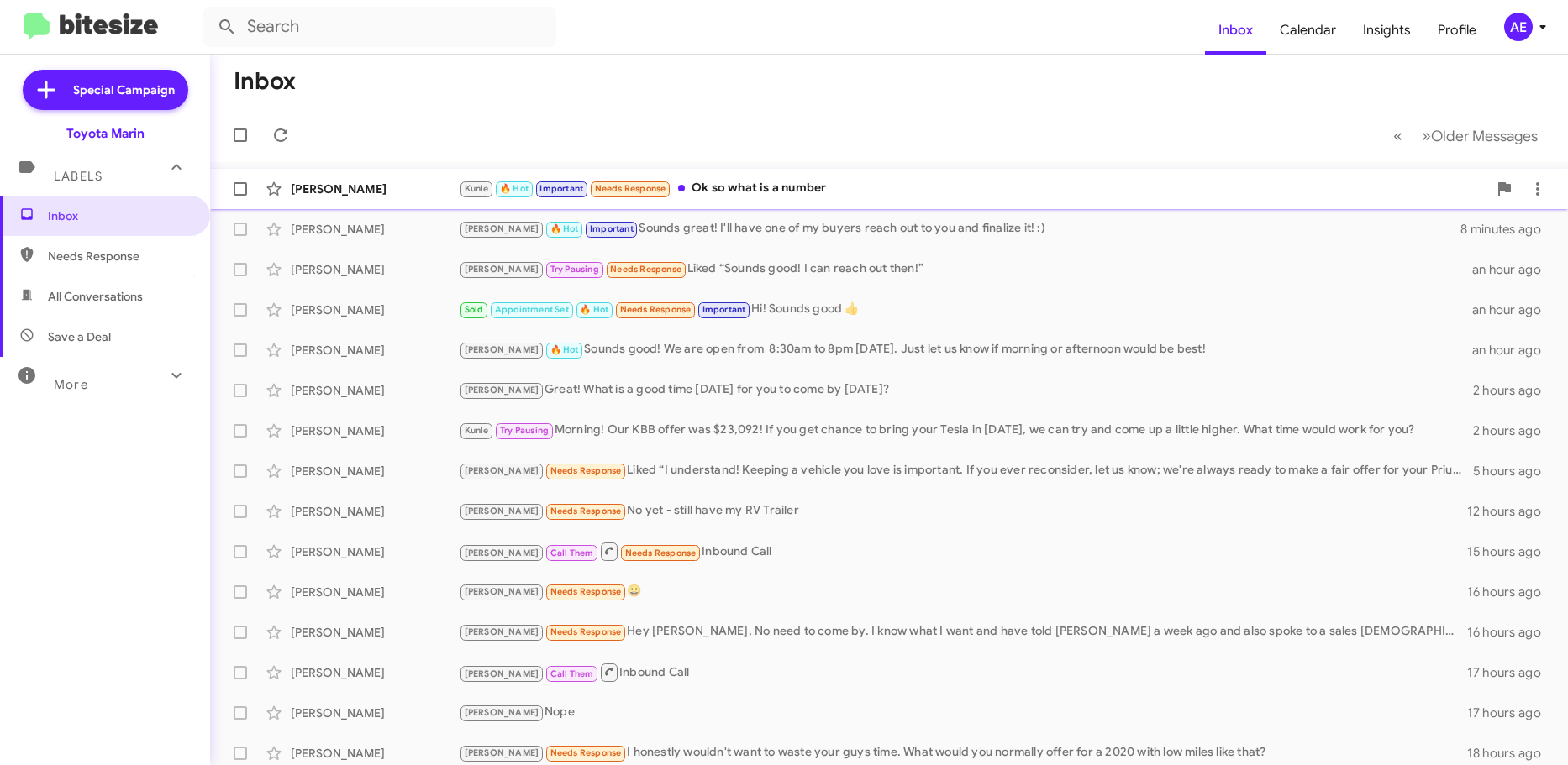
click at [784, 200] on div "[PERSON_NAME] [PERSON_NAME] 🔥 Hot Important Needs Response Ok so what is a numb…" at bounding box center [889, 188] width 1331 height 33
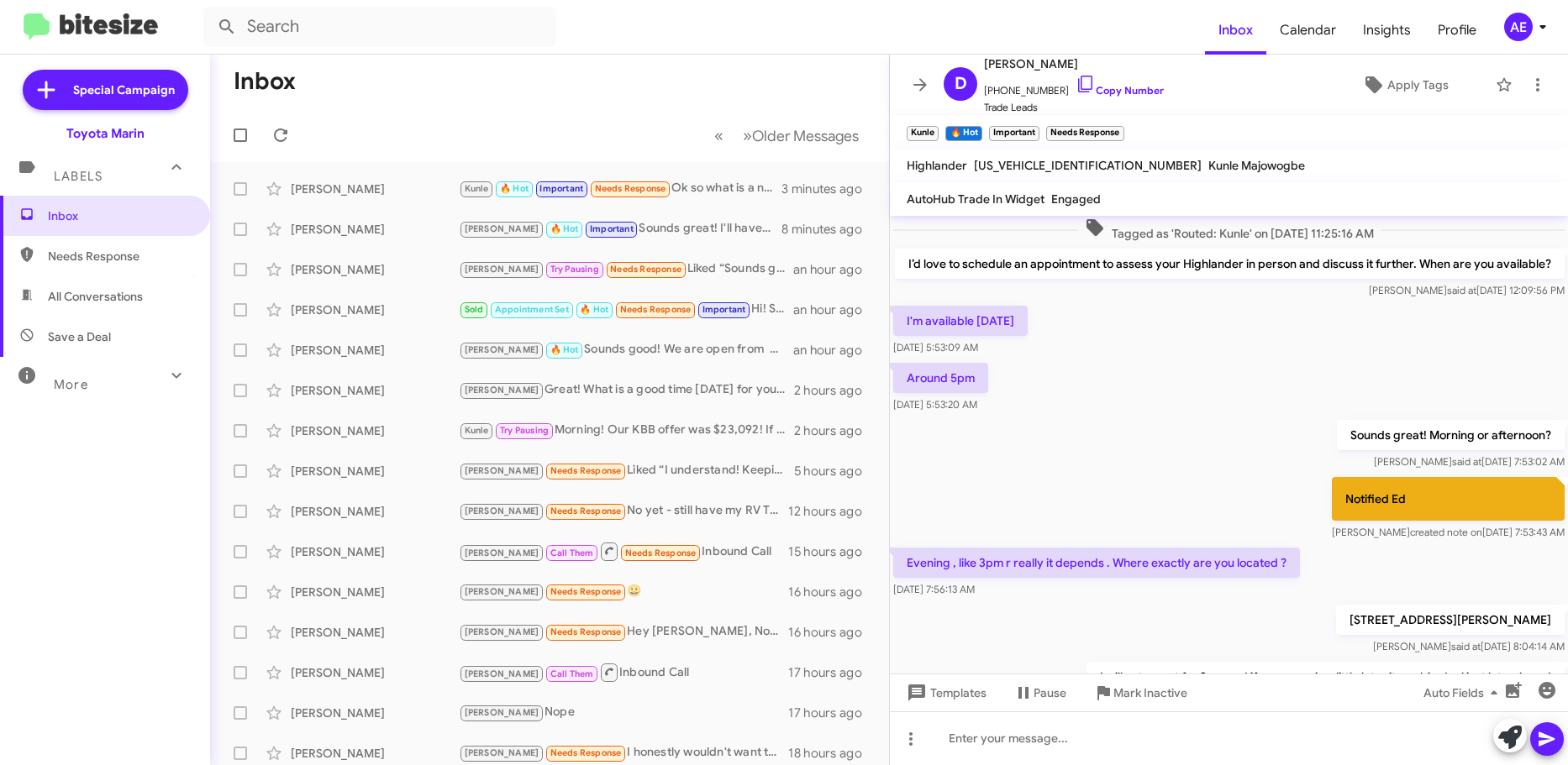
scroll to position [114, 0]
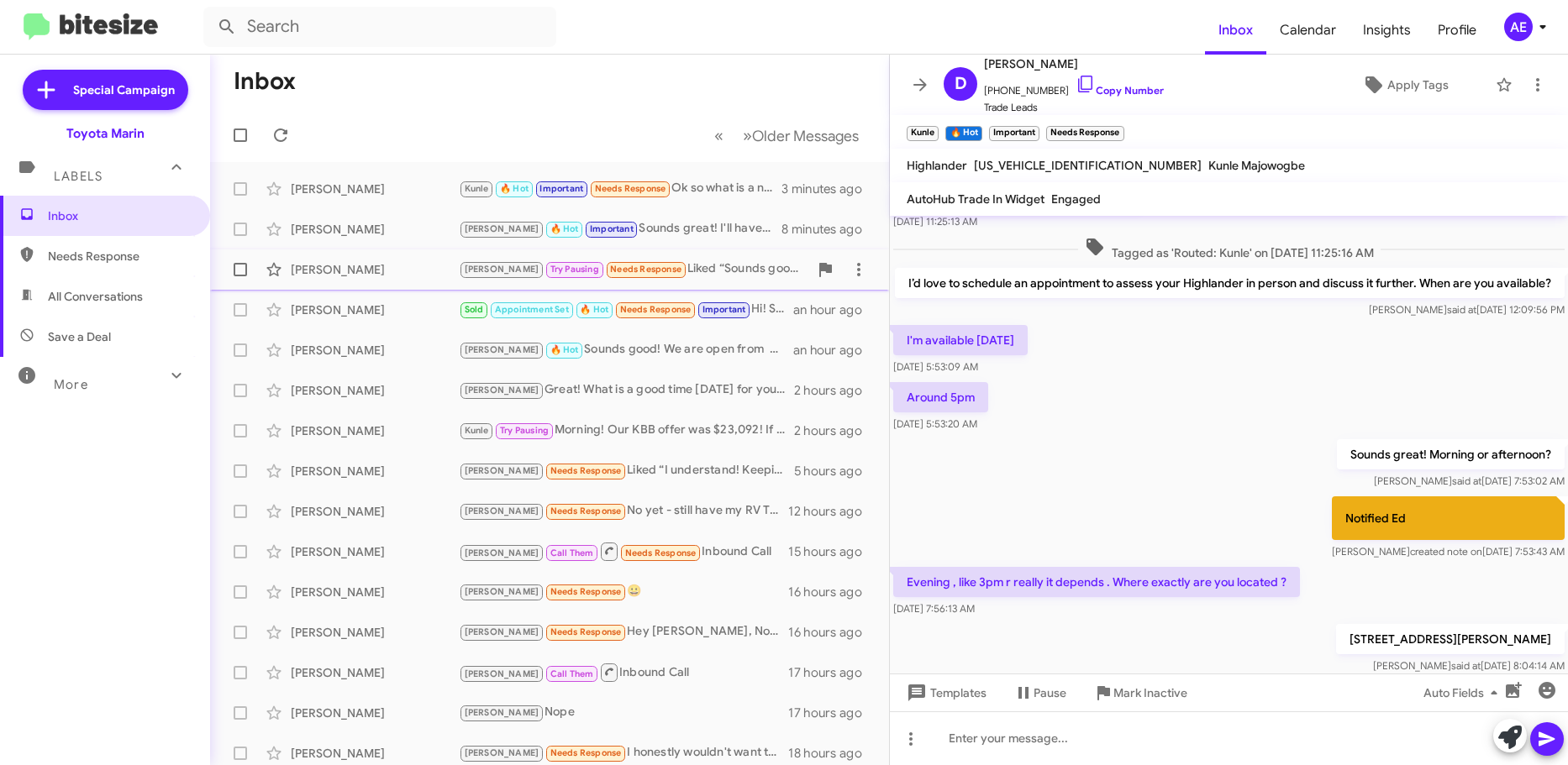
click at [735, 266] on div "[PERSON_NAME] Pausing Needs Response Liked “Sounds good! I can reach out then!”" at bounding box center [633, 269] width 349 height 19
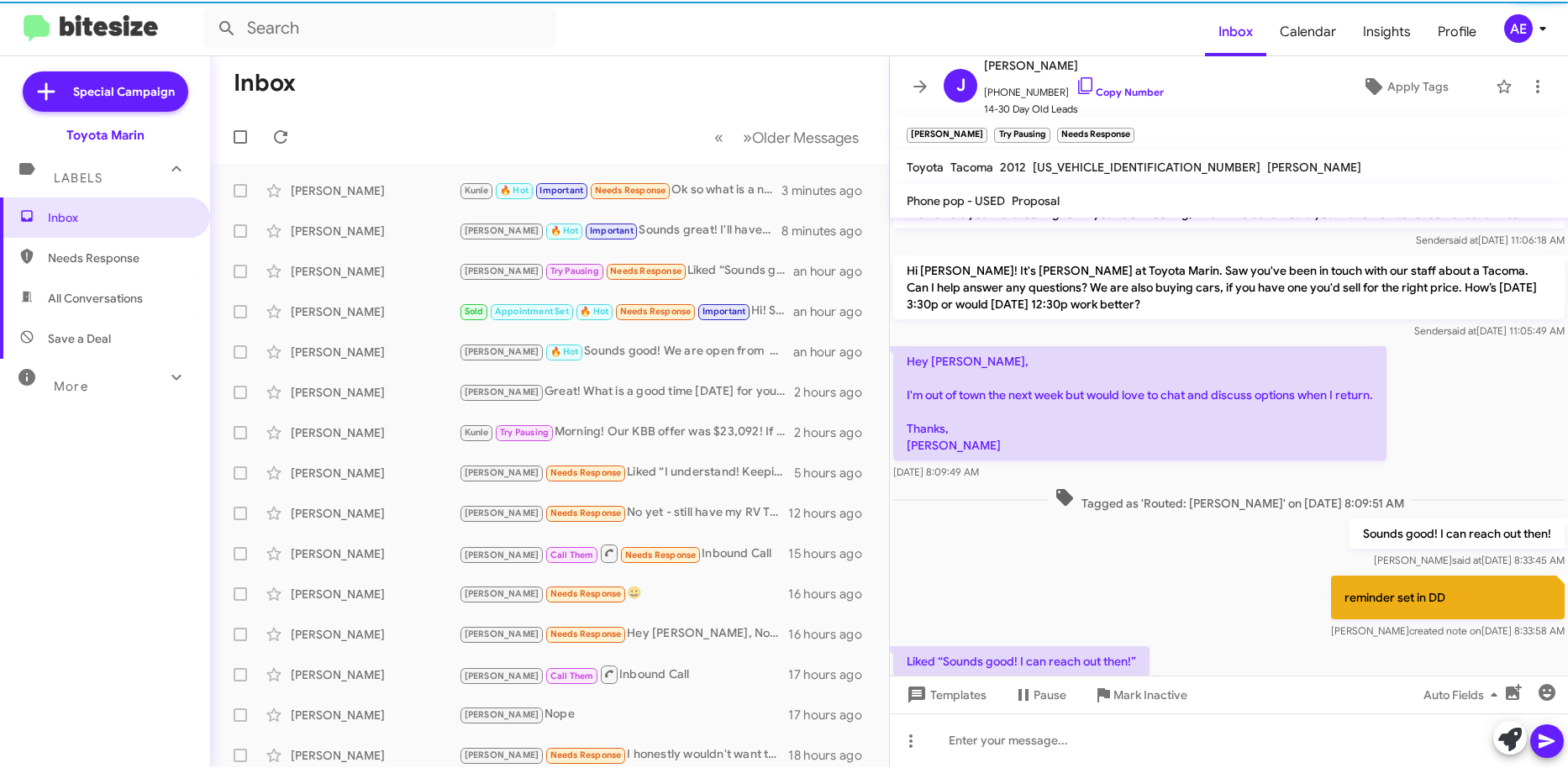
scroll to position [171, 0]
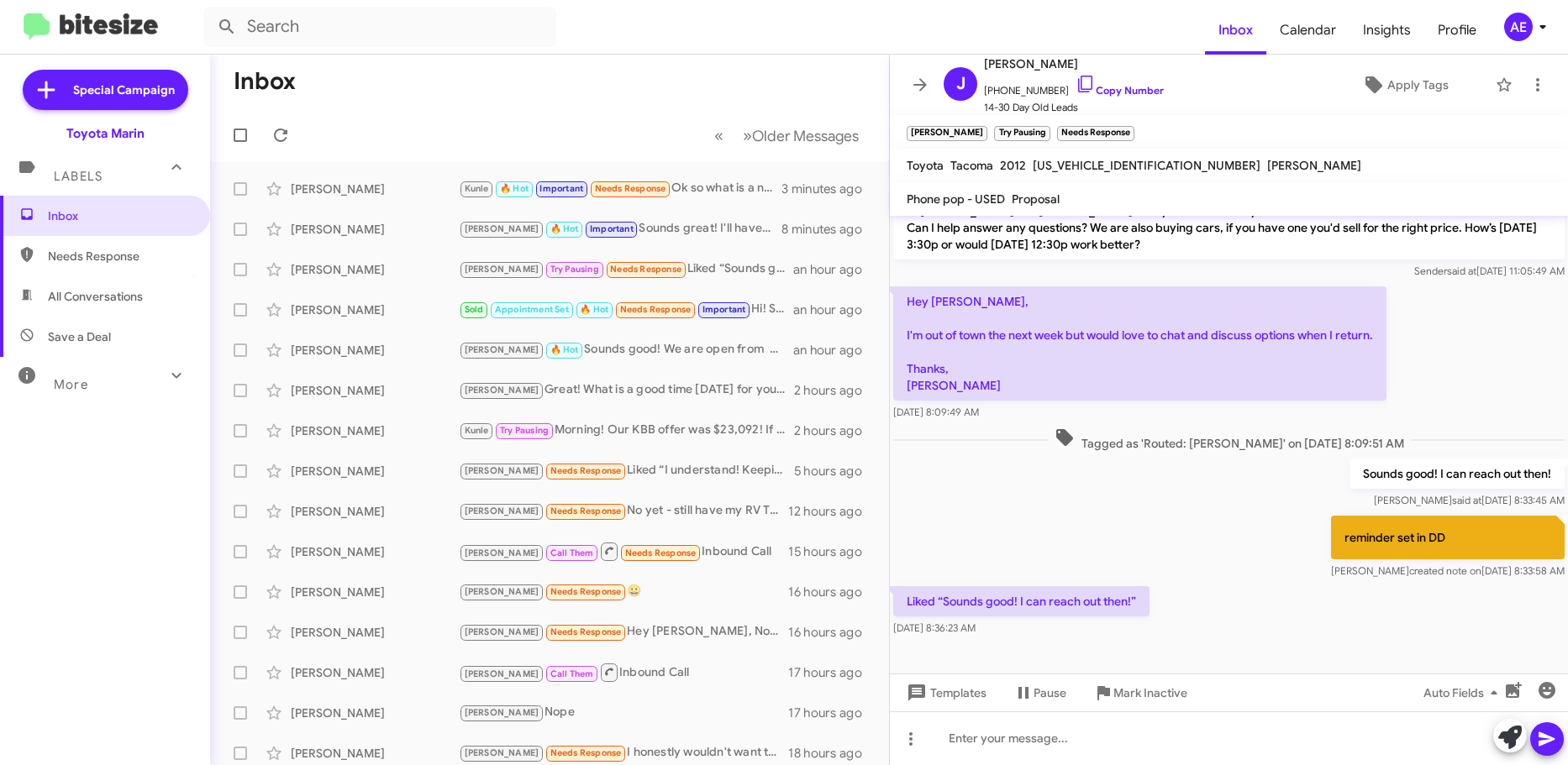
drag, startPoint x: 1220, startPoint y: 626, endPoint x: 1303, endPoint y: 488, distance: 161.0
click at [1303, 488] on div "Hi [PERSON_NAME] this is [PERSON_NAME], Sales Director at Toyota Marin. Just wa…" at bounding box center [1229, 342] width 678 height 596
click at [1303, 488] on div "Sounds good! I can reach out then! [PERSON_NAME] said at [DATE] 8:33:45 AM" at bounding box center [1229, 484] width 678 height 57
click at [683, 198] on div "Kunle 🔥 Hot Important Needs Response Ok so what is a number" at bounding box center [633, 188] width 349 height 19
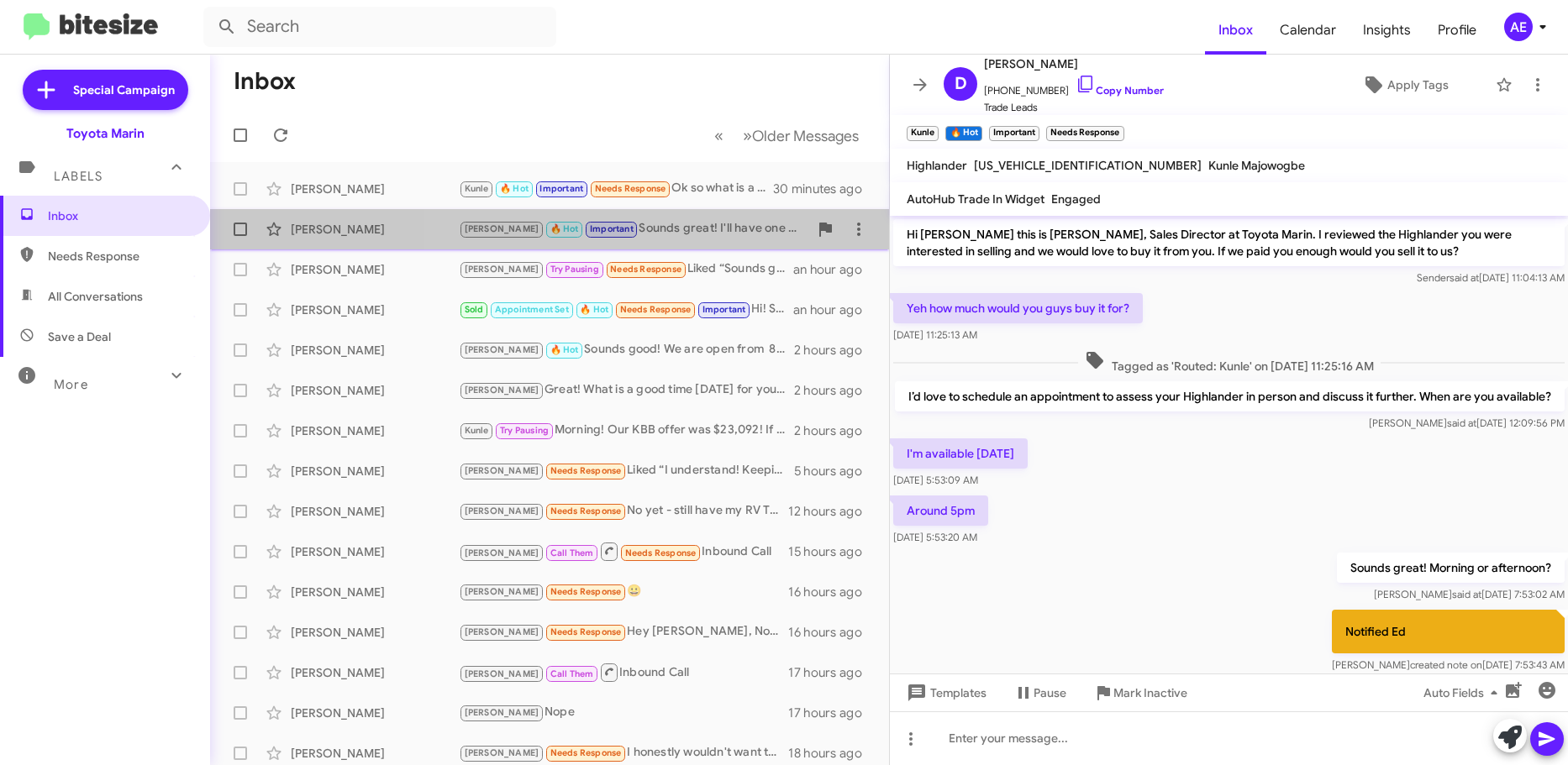
click at [693, 237] on div "[PERSON_NAME] 🔥 Hot Important Sounds great! I'll have one of my buyers reach ou…" at bounding box center [633, 228] width 349 height 19
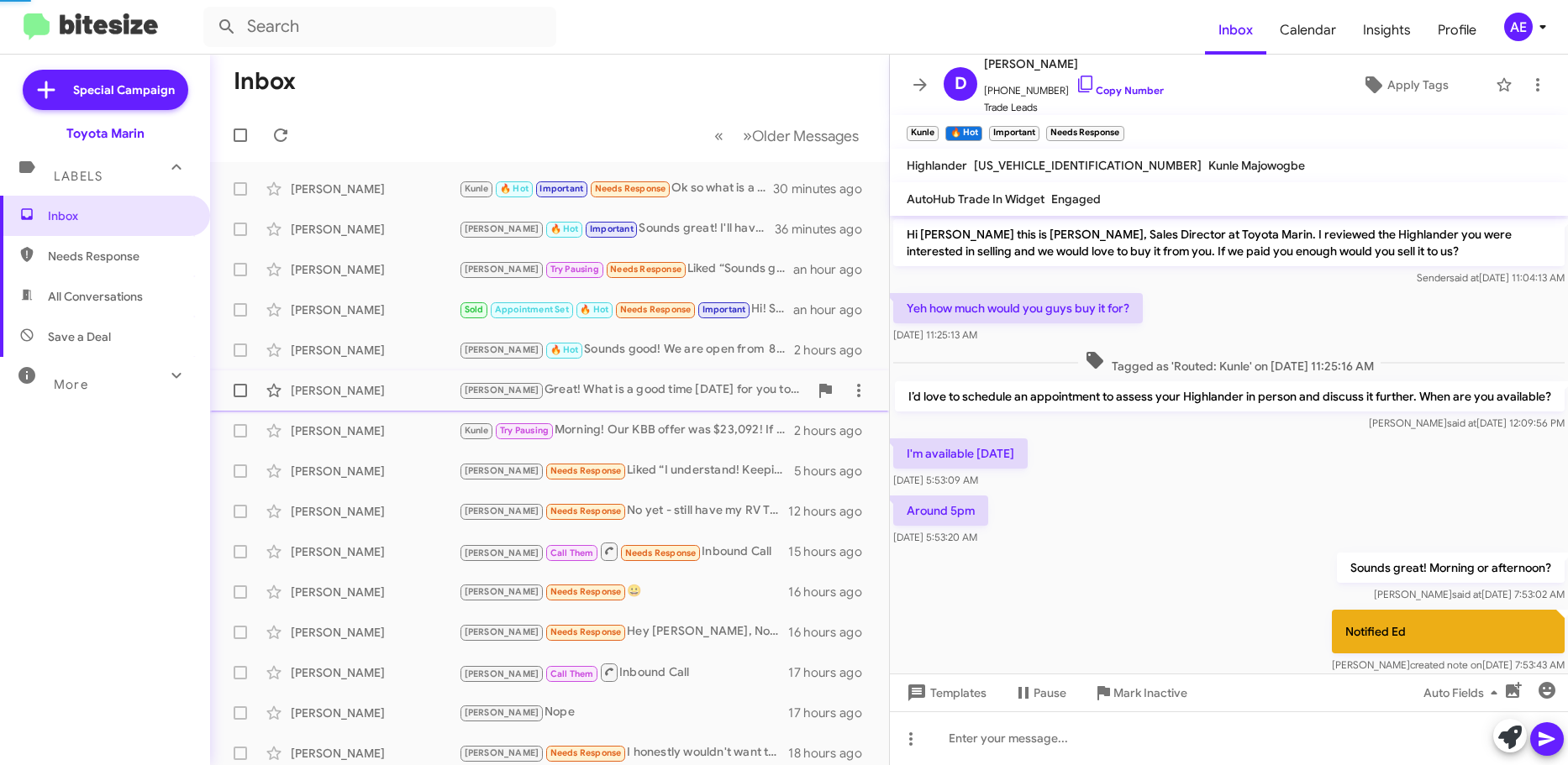
scroll to position [115, 0]
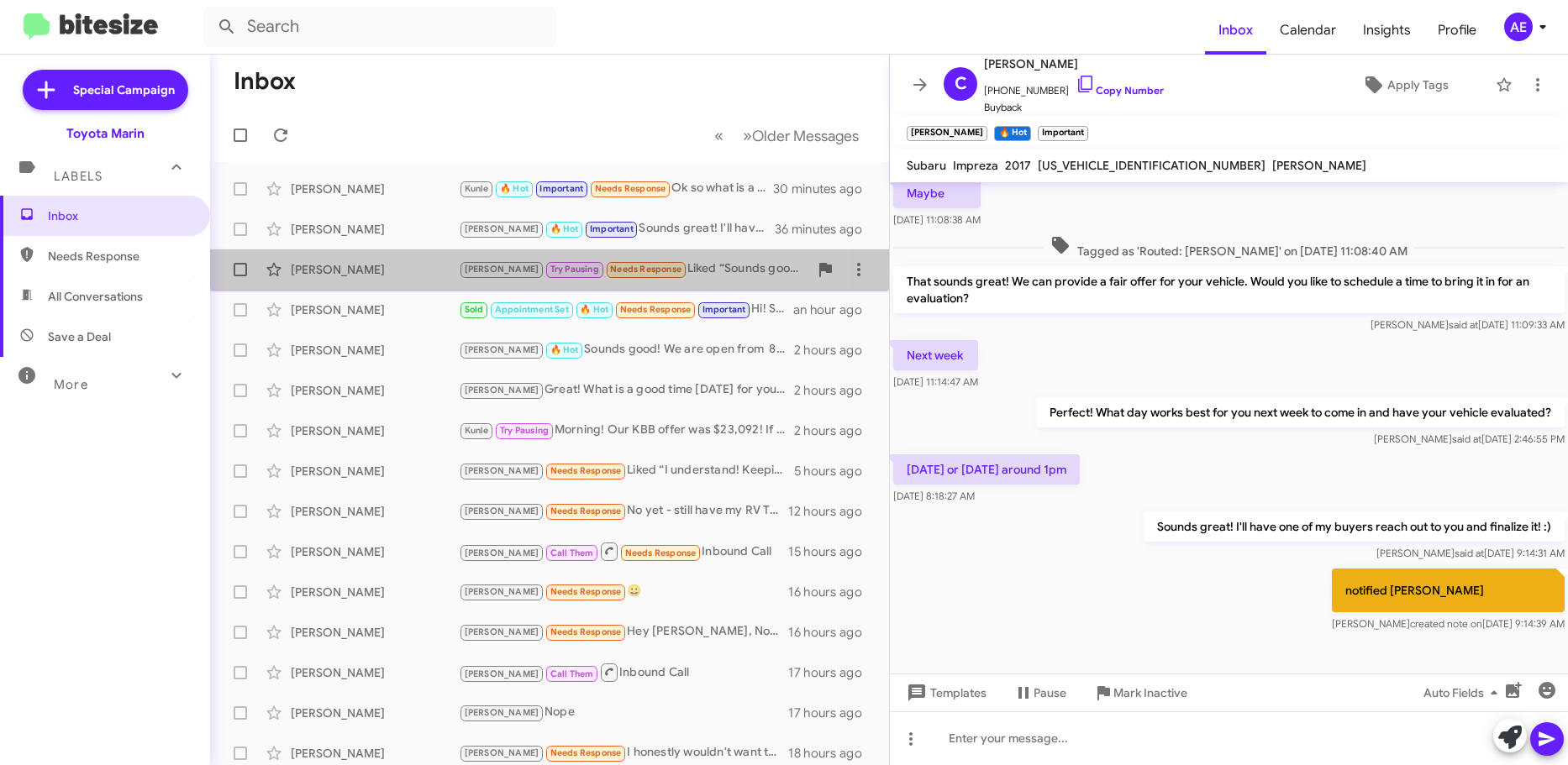
click at [632, 259] on div "[PERSON_NAME] [PERSON_NAME] Pausing Needs Response Liked “Sounds good! I can re…" at bounding box center [550, 270] width 652 height 33
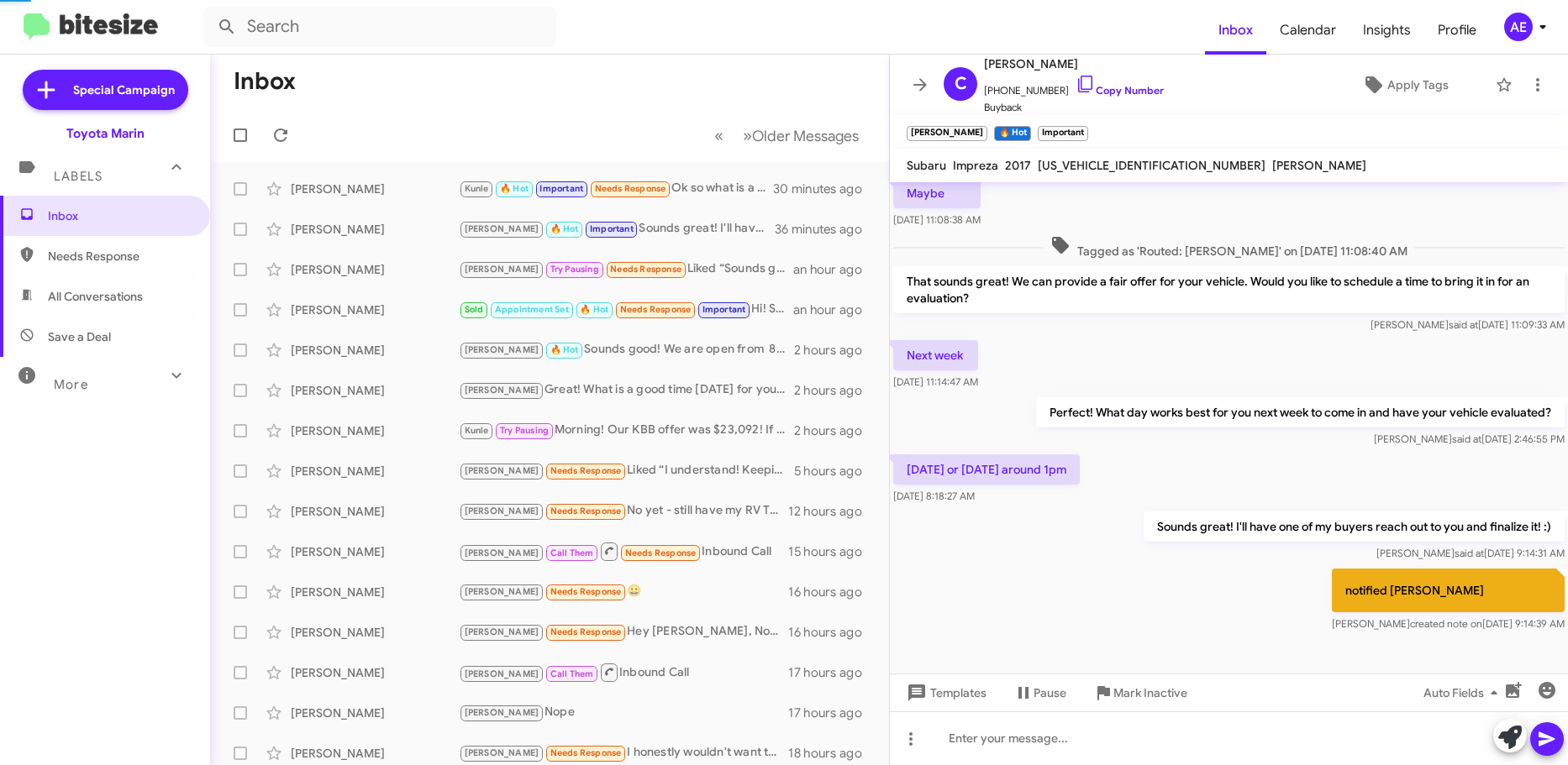
scroll to position [138, 0]
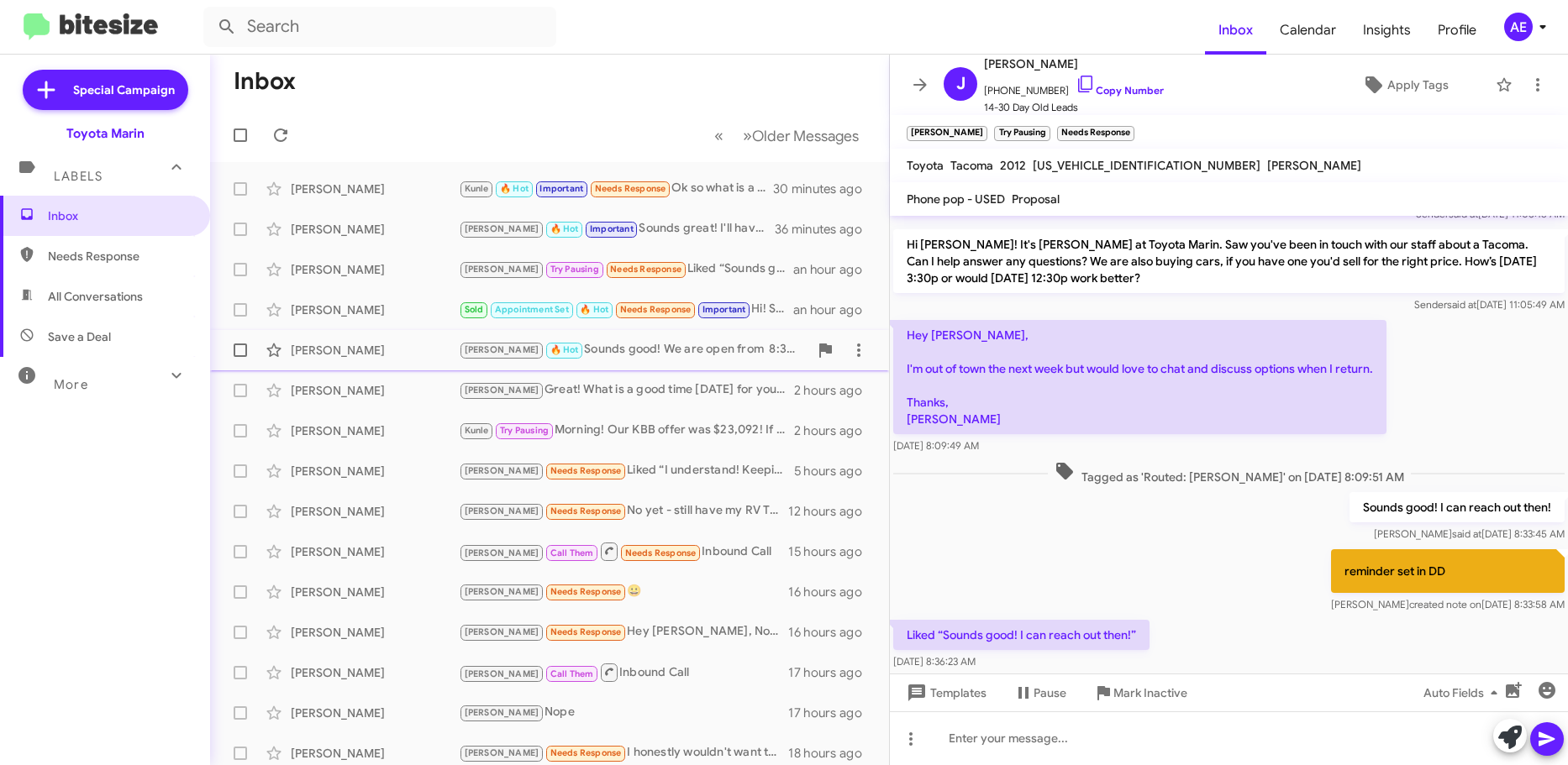
click at [537, 334] on div "[PERSON_NAME] [PERSON_NAME] 🔥 Hot Sounds good! We are open from 8:30am to 8pm […" at bounding box center [550, 350] width 652 height 33
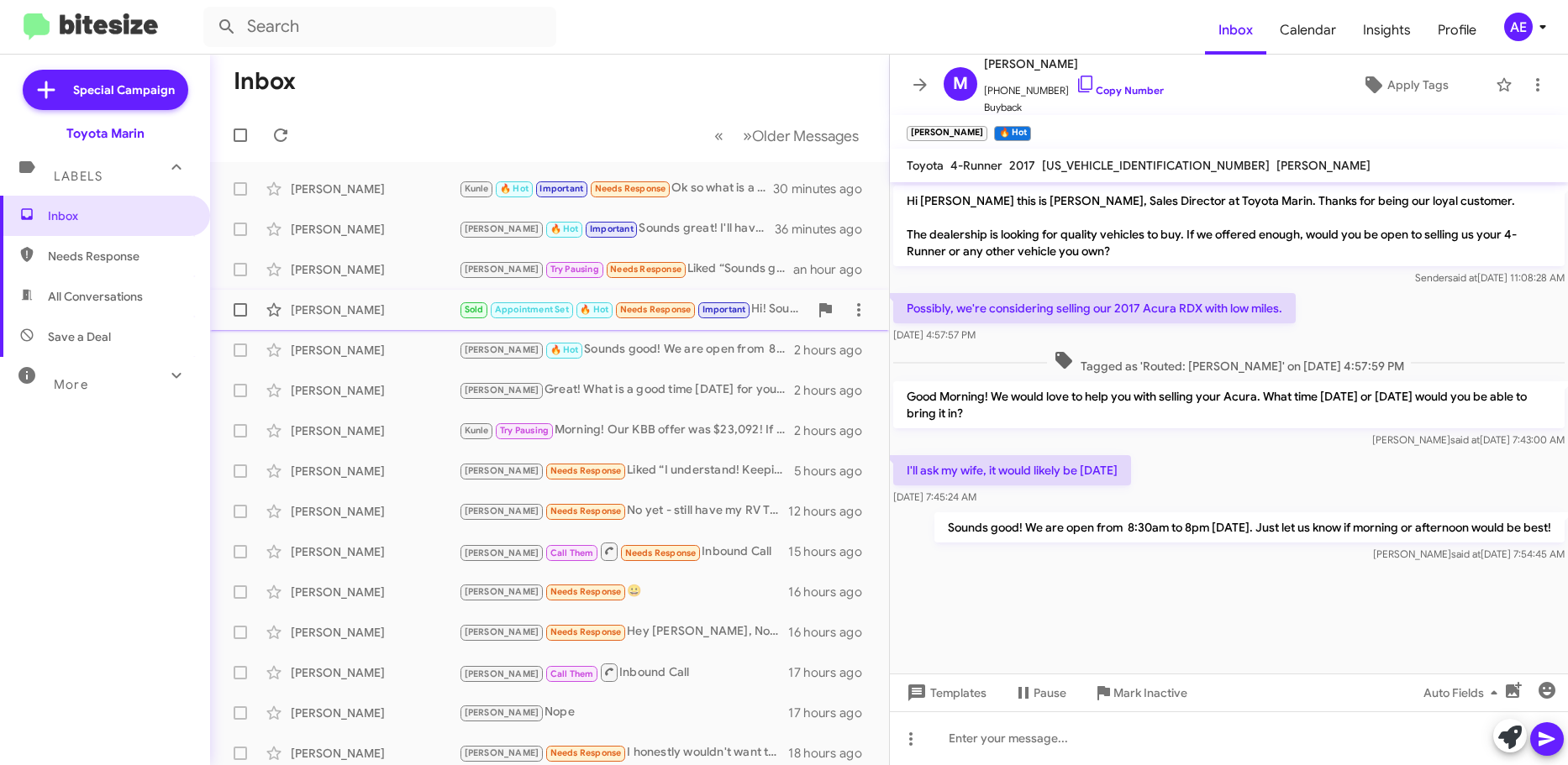
click at [562, 310] on span "Appointment Set" at bounding box center [532, 310] width 74 height 11
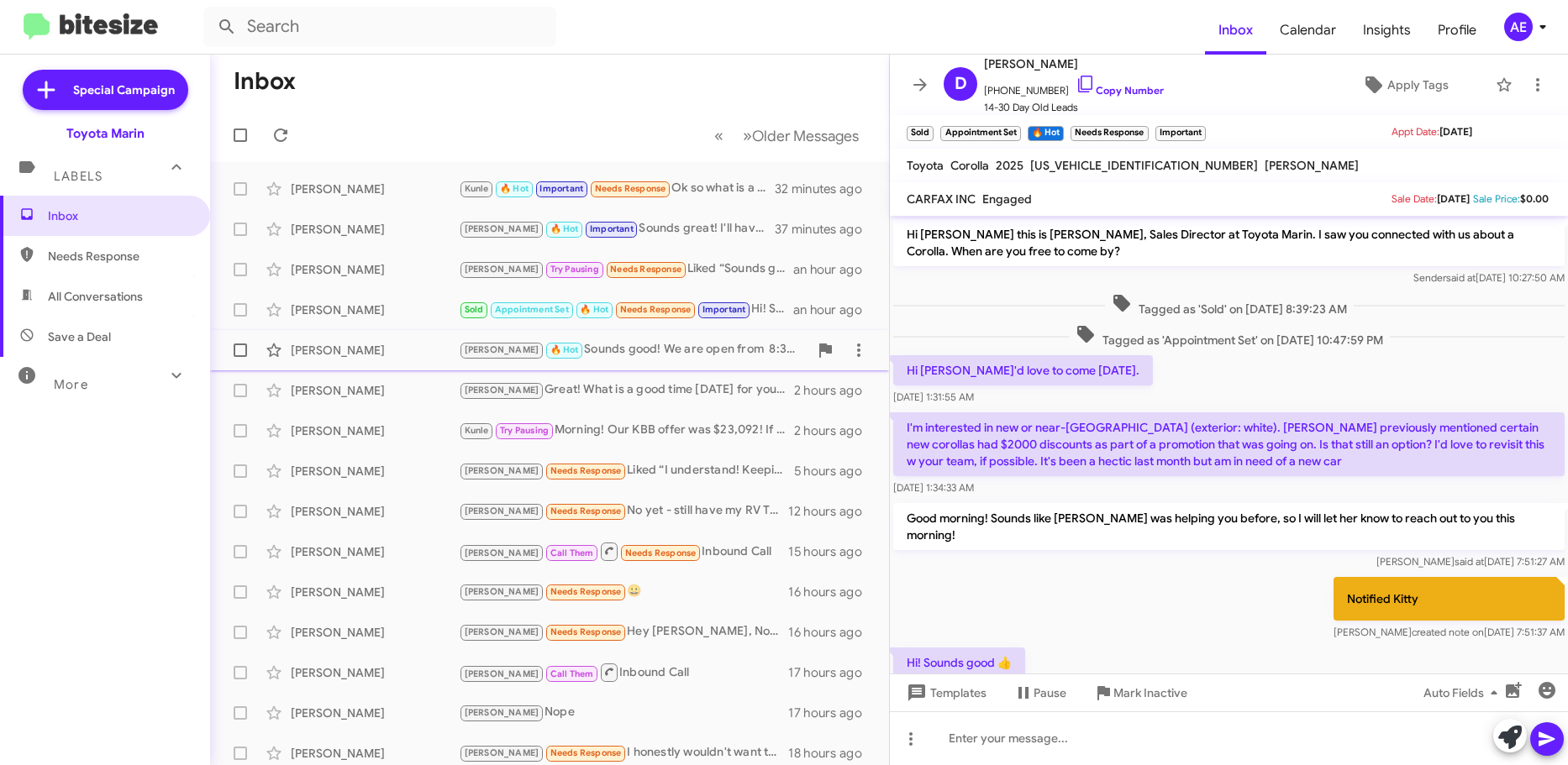
click at [458, 338] on div "[PERSON_NAME] [PERSON_NAME] 🔥 Hot Sounds good! We are open from 8:30am to 8pm […" at bounding box center [550, 350] width 652 height 33
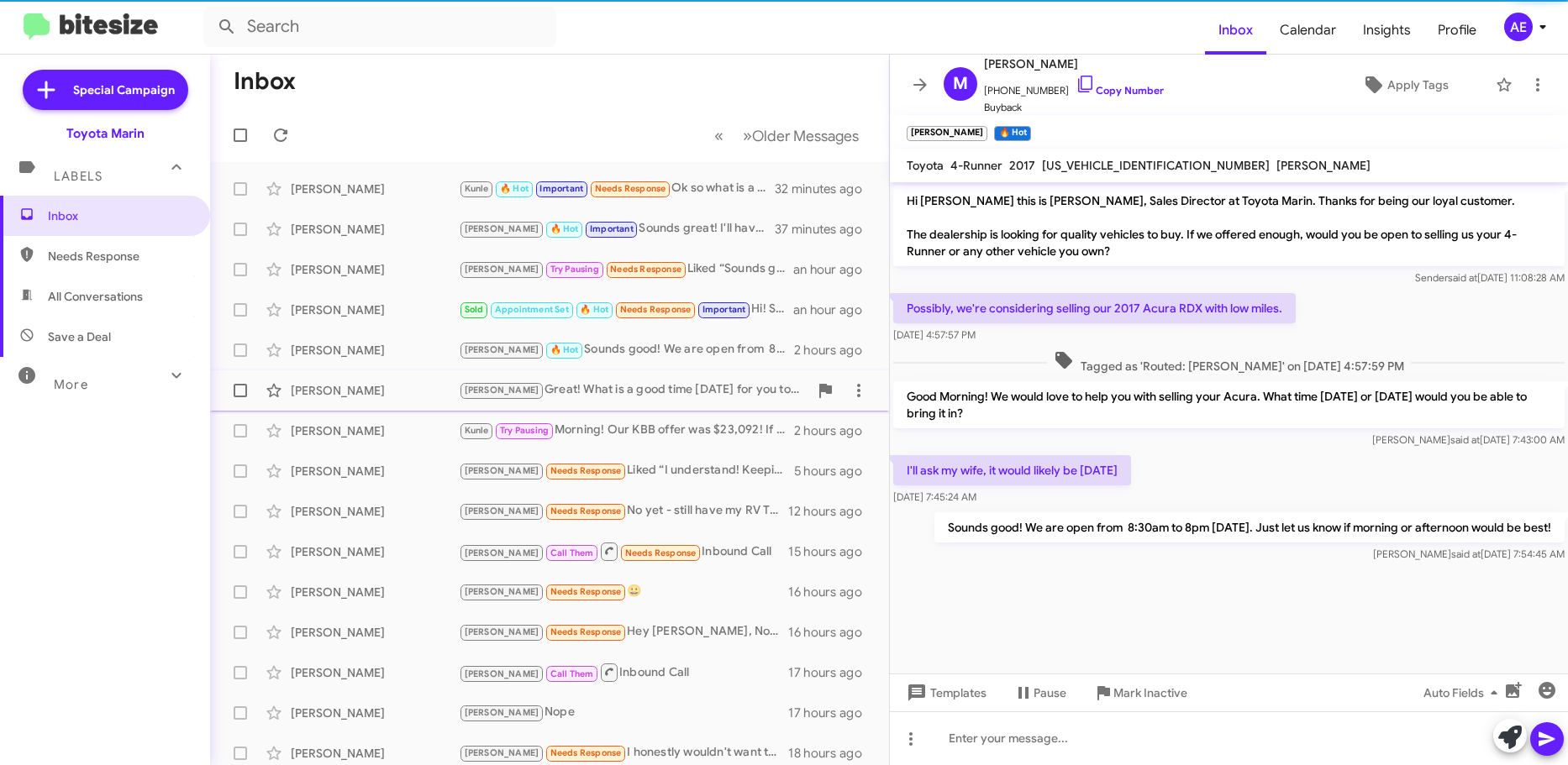
click at [504, 409] on span "[PERSON_NAME] [PERSON_NAME] Great! What is a good time [DATE] for you to come b…" at bounding box center [549, 391] width 679 height 41
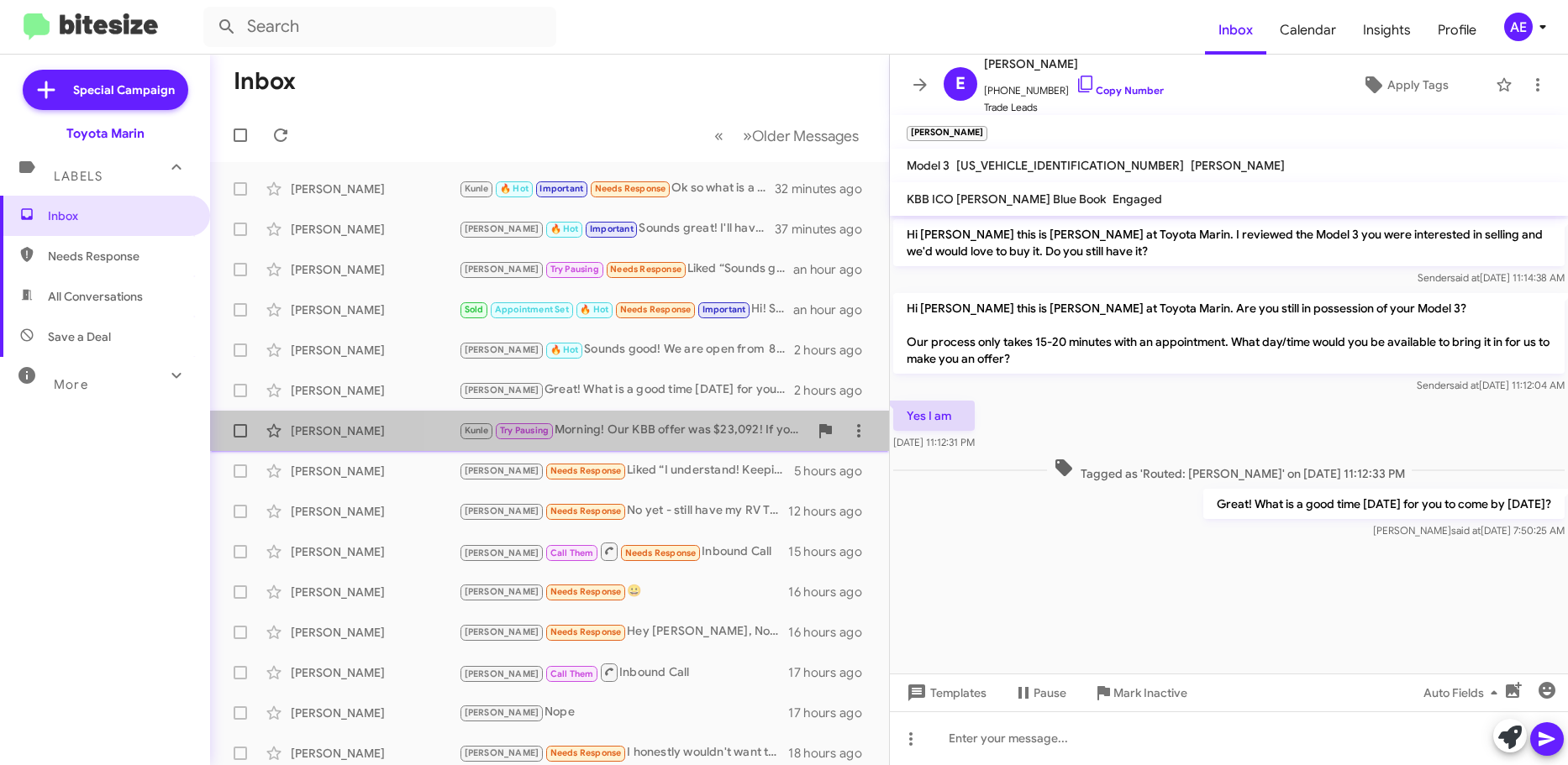
click at [616, 426] on div "Kunle Try Pausing Morning! Our KBB offer was $23,092! If you get chance to brin…" at bounding box center [633, 431] width 349 height 19
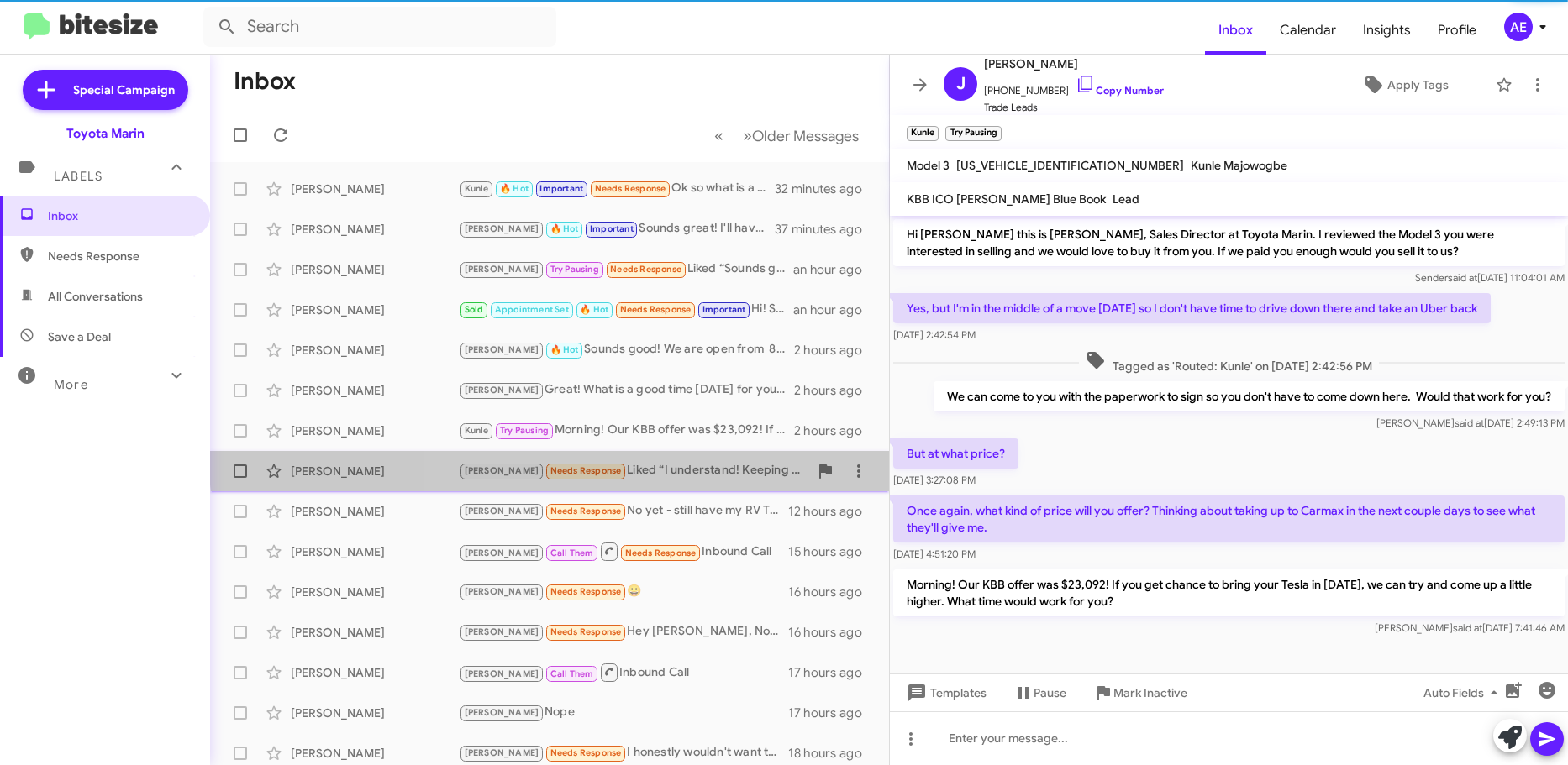
click at [689, 458] on div "[PERSON_NAME] [PERSON_NAME] Needs Response Liked “I understand! Keeping a vehic…" at bounding box center [550, 471] width 652 height 33
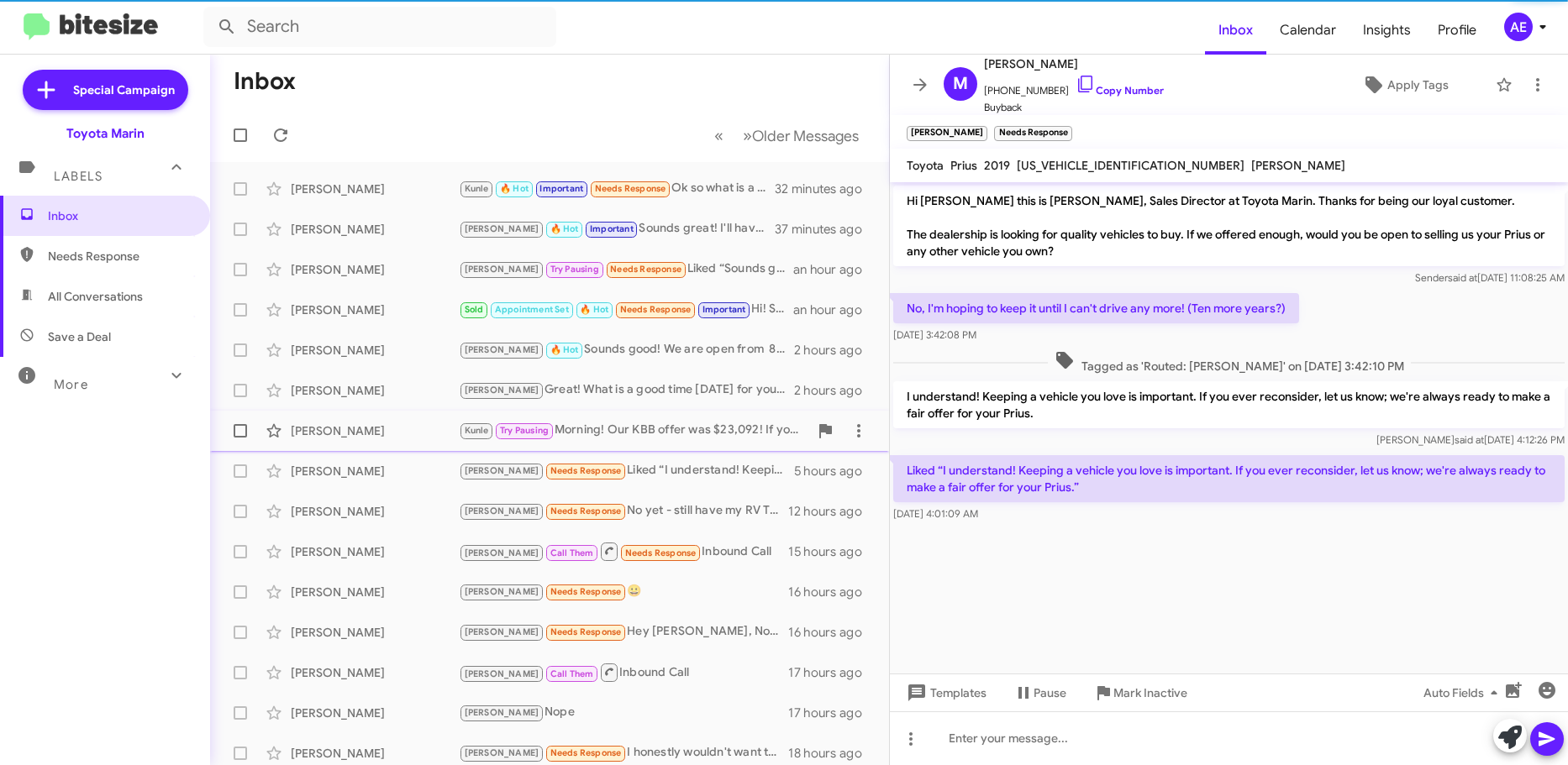
click at [701, 429] on div "Kunle Try Pausing Morning! Our KBB offer was $23,092! If you get chance to brin…" at bounding box center [633, 431] width 349 height 19
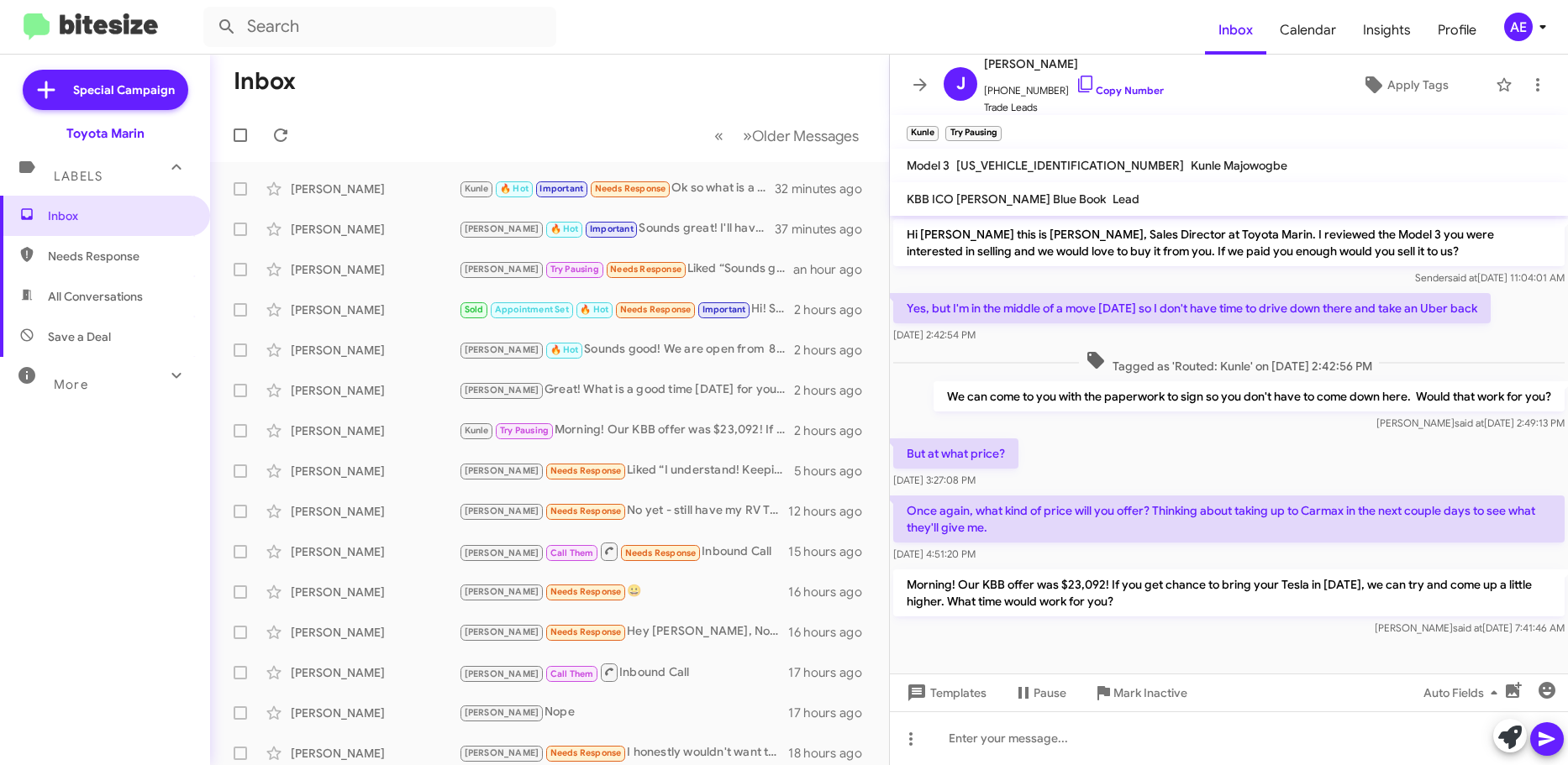
drag, startPoint x: 1153, startPoint y: 602, endPoint x: 1182, endPoint y: 613, distance: 31.0
click at [1204, 569] on p "Morning! Our KBB offer was $23,092! If you get chance to bring your Tesla in [D…" at bounding box center [1229, 592] width 671 height 47
click at [1182, 613] on p "Morning! Our KBB offer was $23,092! If you get chance to bring your Tesla in [D…" at bounding box center [1229, 592] width 671 height 47
drag, startPoint x: 1182, startPoint y: 613, endPoint x: 1266, endPoint y: 560, distance: 99.3
click at [1266, 560] on div "Hi [PERSON_NAME] this is [PERSON_NAME], Sales Director at Toyota Marin. I revie…" at bounding box center [1229, 428] width 678 height 424
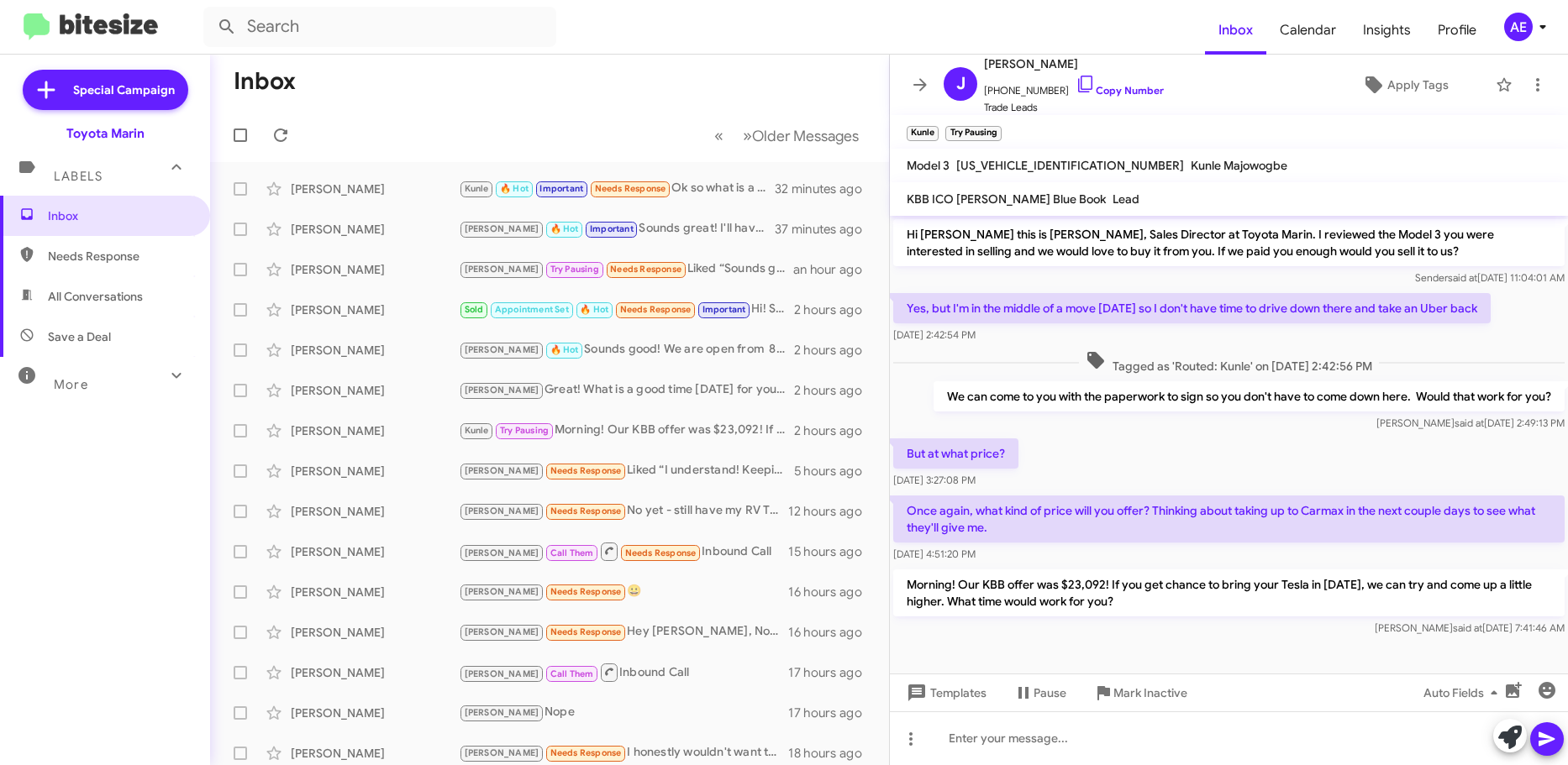
click at [1237, 616] on div "Morning! Our KBB offer was $23,092! If you get chance to bring your Tesla in [D…" at bounding box center [1229, 602] width 671 height 67
click at [1049, 509] on p "Once again, what kind of price will you offer? Thinking about taking up to Carm…" at bounding box center [1229, 518] width 671 height 47
click at [1049, 508] on p "Once again, what kind of price will you offer? Thinking about taking up to Carm…" at bounding box center [1229, 518] width 671 height 47
click at [1256, 551] on div "[DATE] 4:51:20 PM" at bounding box center [1229, 554] width 671 height 17
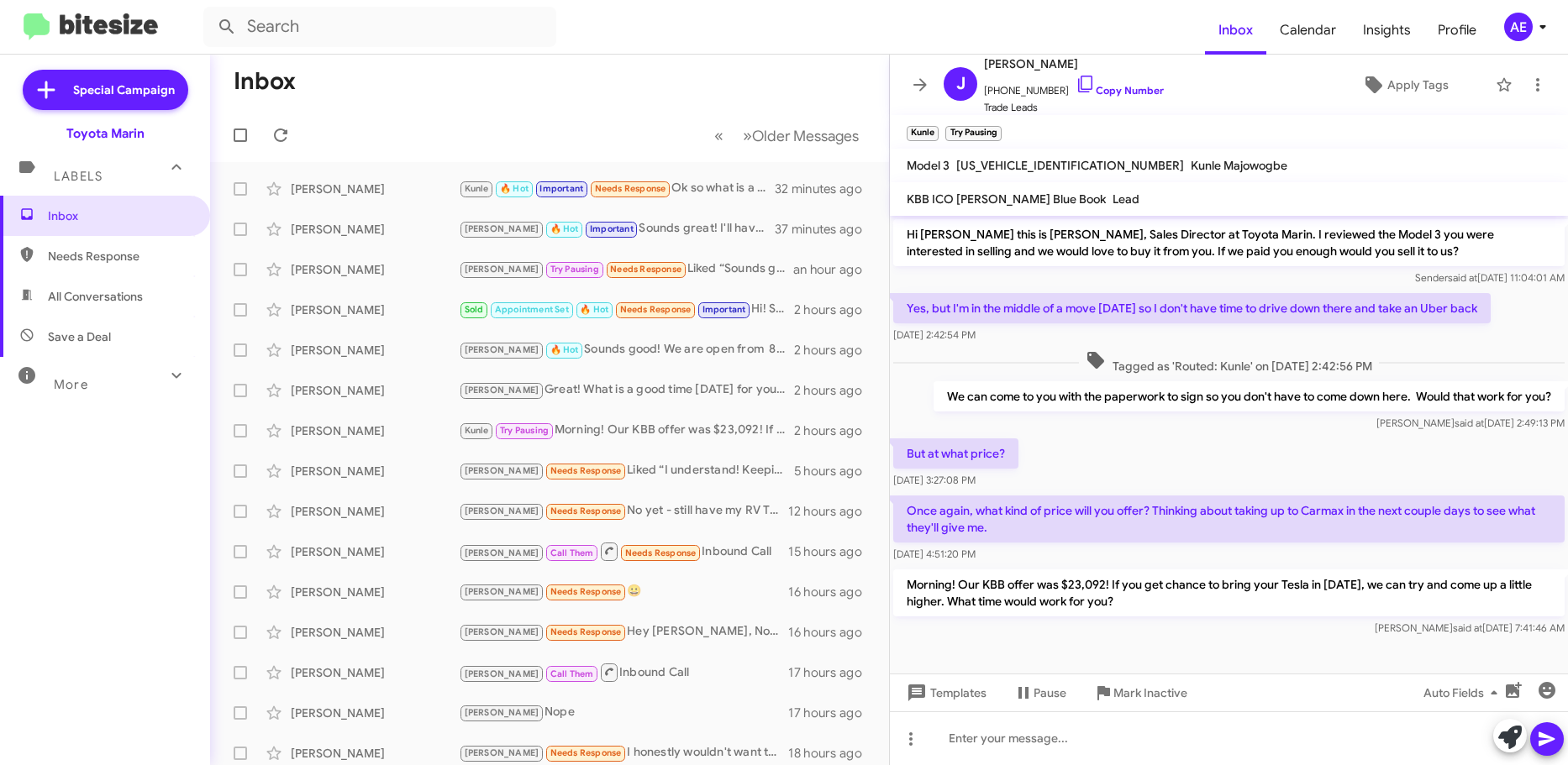
click at [1256, 551] on div "[DATE] 4:51:20 PM" at bounding box center [1229, 554] width 671 height 17
click at [1295, 519] on p "Once again, what kind of price will you offer? Thinking about taking up to Carm…" at bounding box center [1229, 518] width 671 height 47
drag, startPoint x: 1308, startPoint y: 552, endPoint x: 1295, endPoint y: 551, distance: 13.0
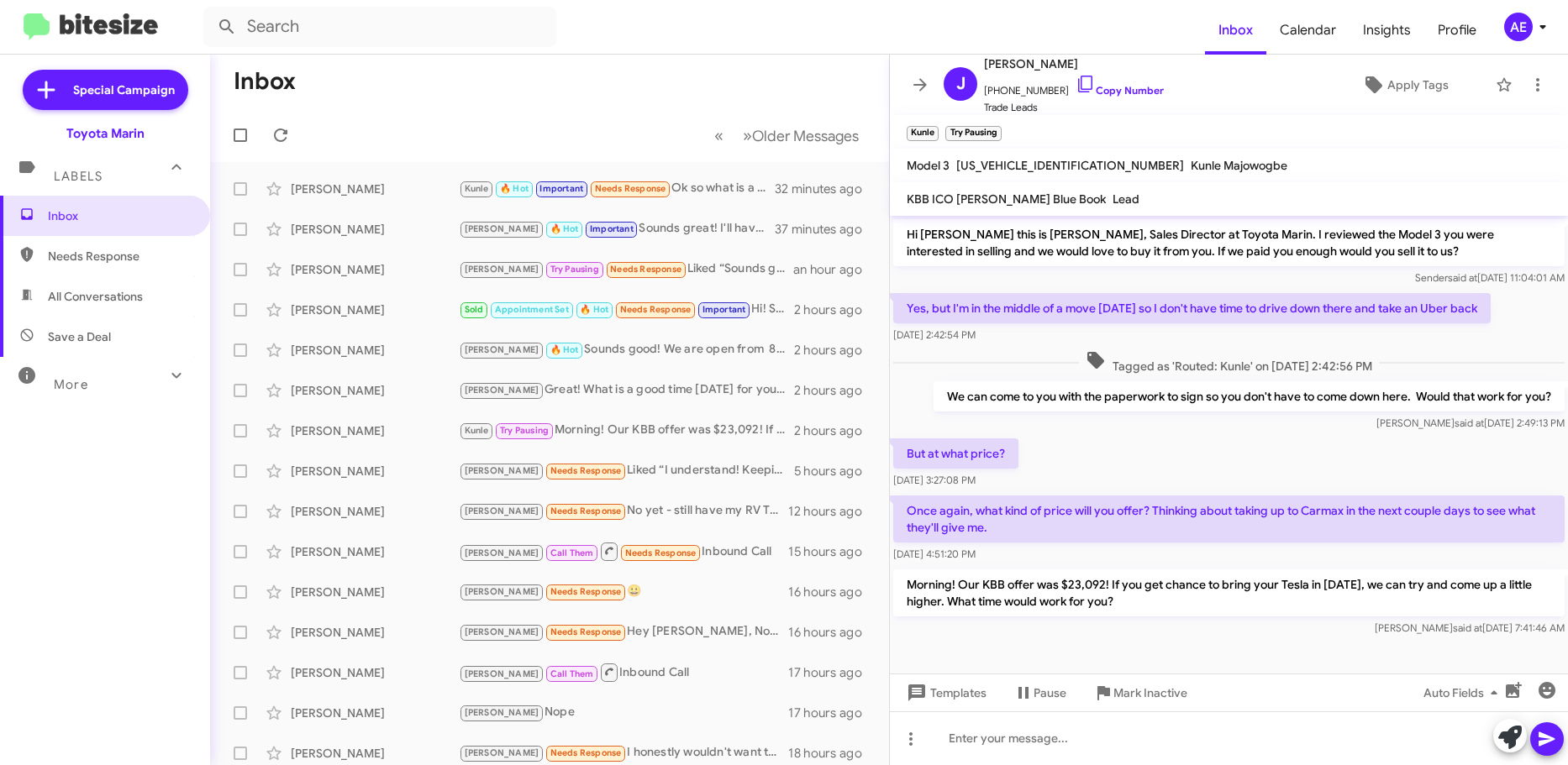
click at [1307, 552] on div "[DATE] 4:51:20 PM" at bounding box center [1229, 554] width 671 height 17
